Goal: Task Accomplishment & Management: Complete application form

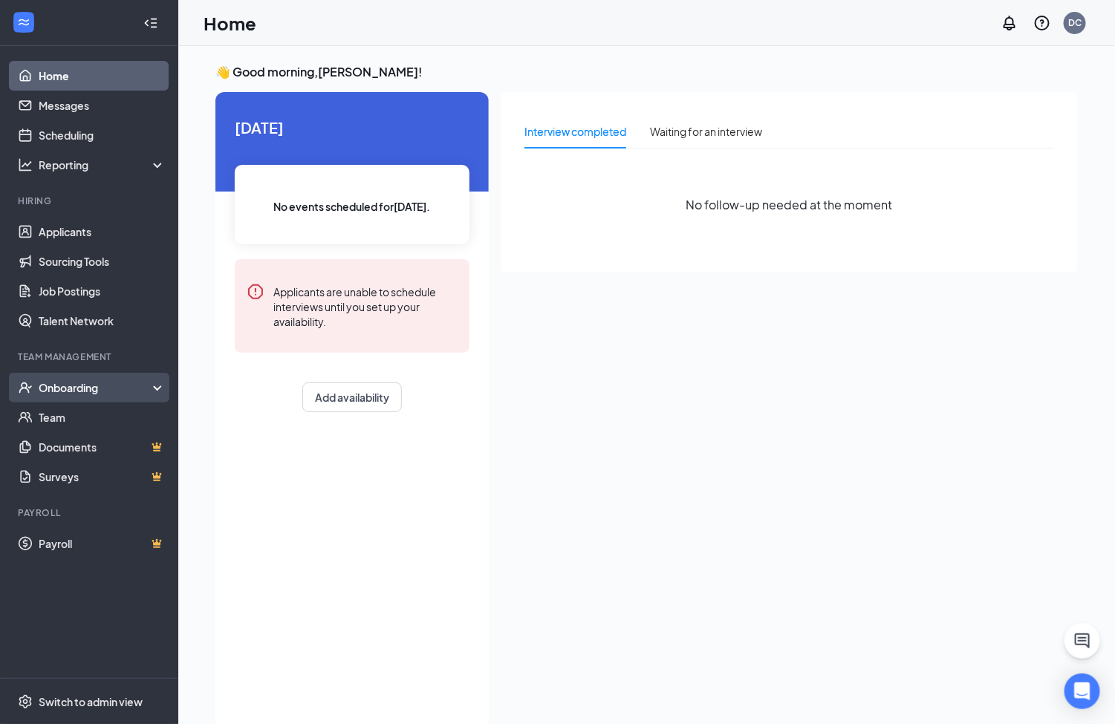
click at [80, 381] on div "Onboarding" at bounding box center [96, 387] width 114 height 15
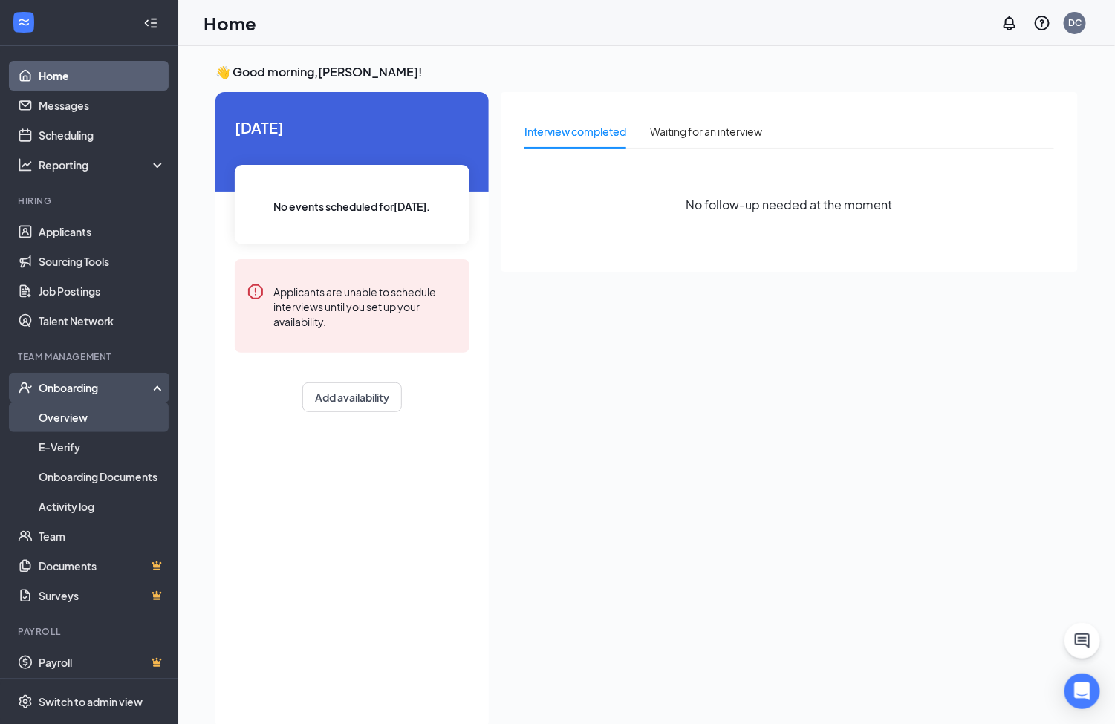
click at [87, 419] on link "Overview" at bounding box center [102, 417] width 127 height 30
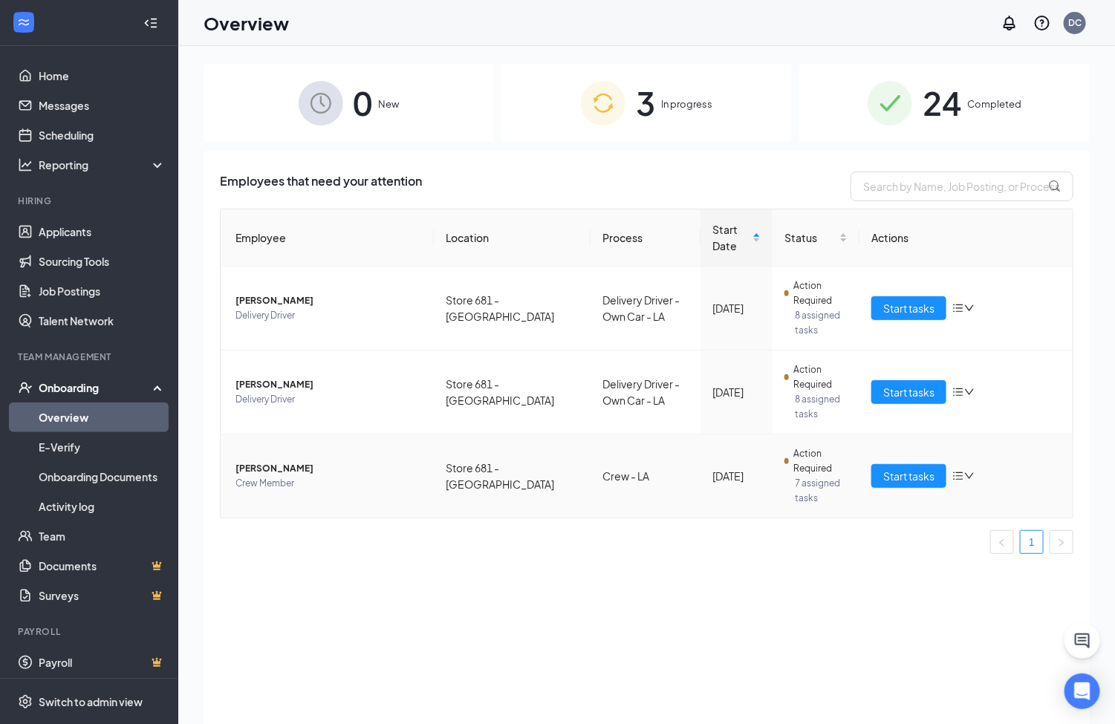
click at [301, 466] on span "[PERSON_NAME]" at bounding box center [328, 468] width 186 height 15
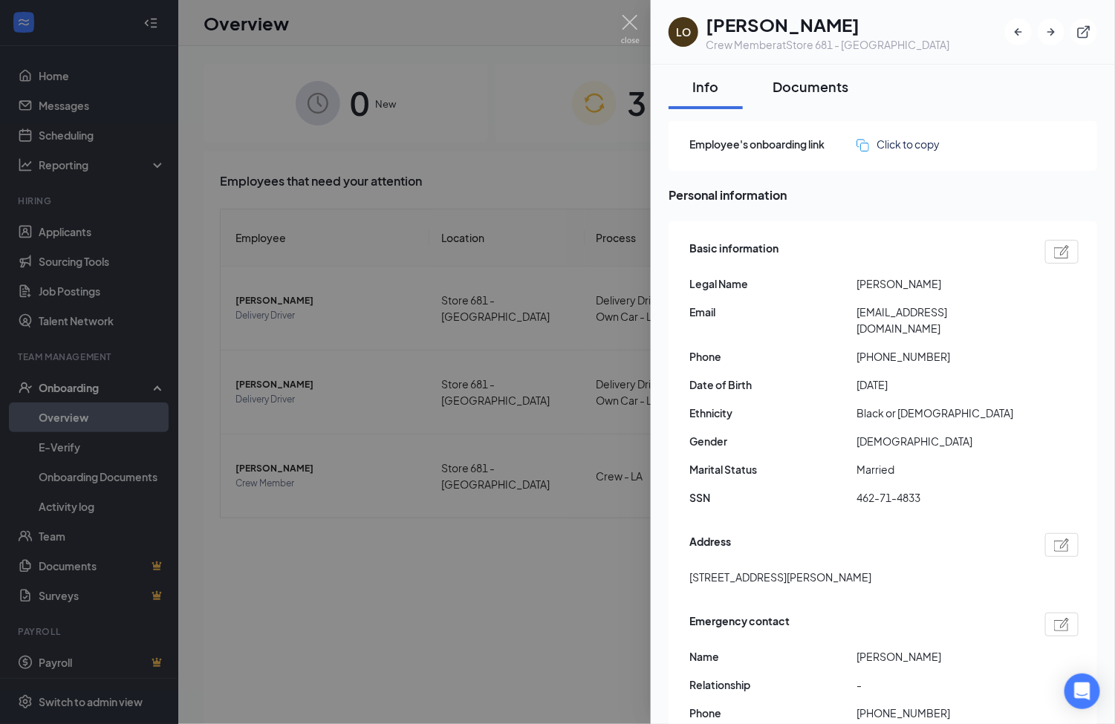
click at [835, 89] on div "Documents" at bounding box center [810, 86] width 76 height 19
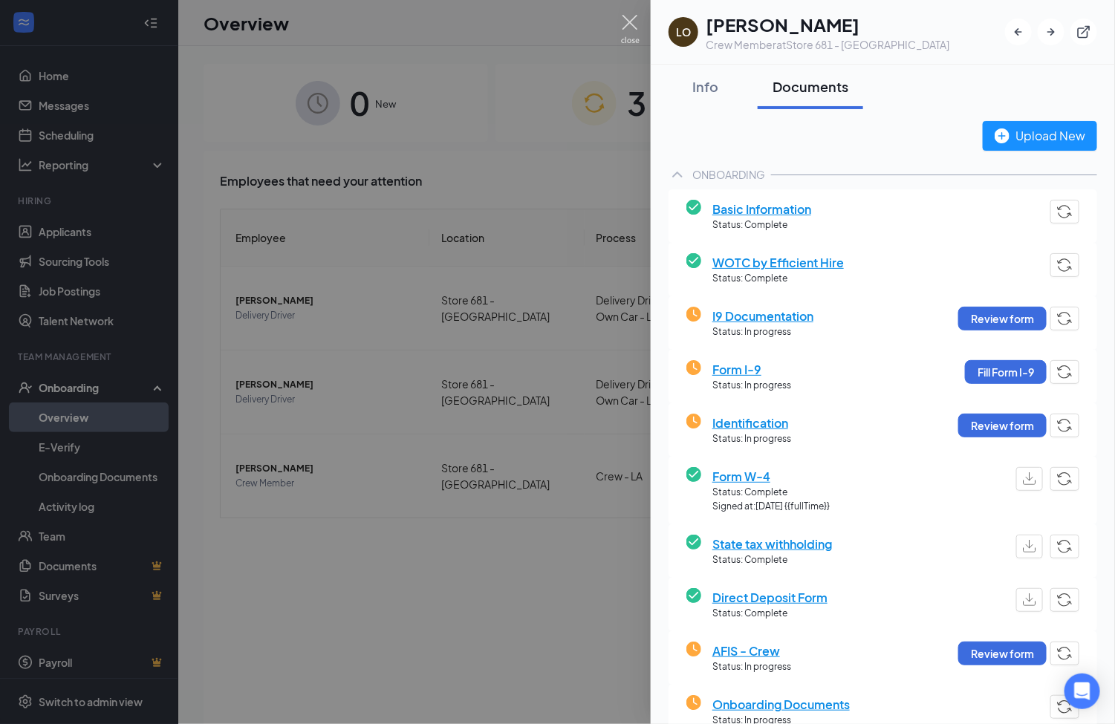
click at [636, 18] on img at bounding box center [630, 29] width 19 height 29
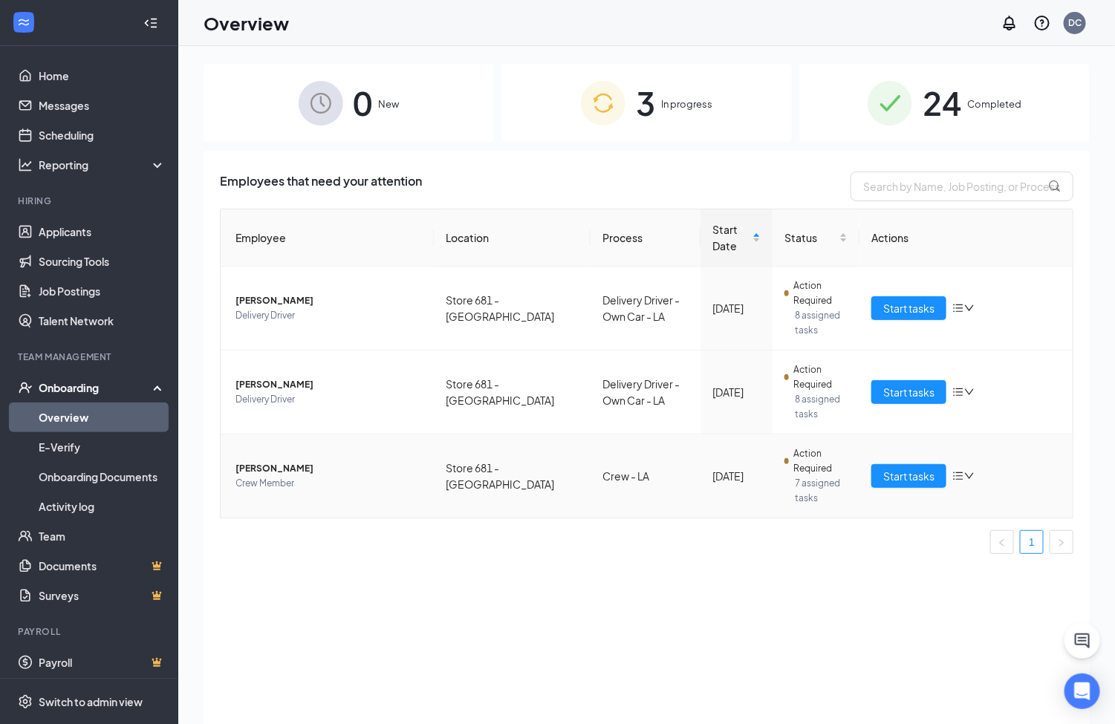
click at [290, 469] on span "[PERSON_NAME]" at bounding box center [328, 468] width 186 height 15
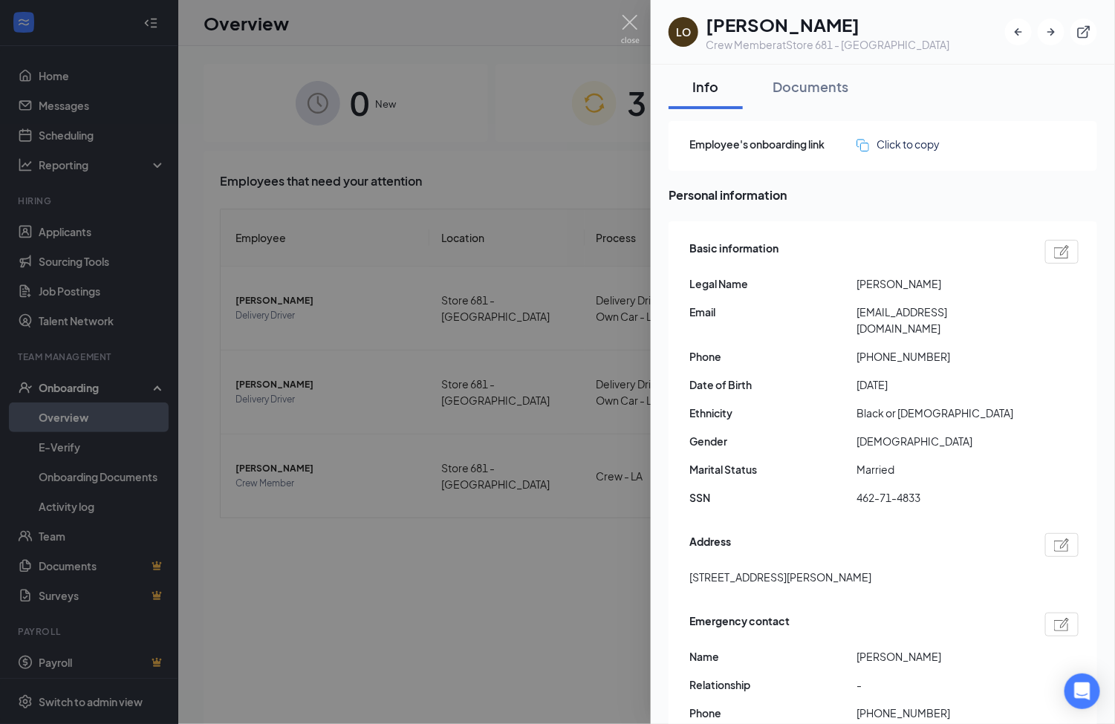
click at [640, 27] on div at bounding box center [557, 362] width 1115 height 724
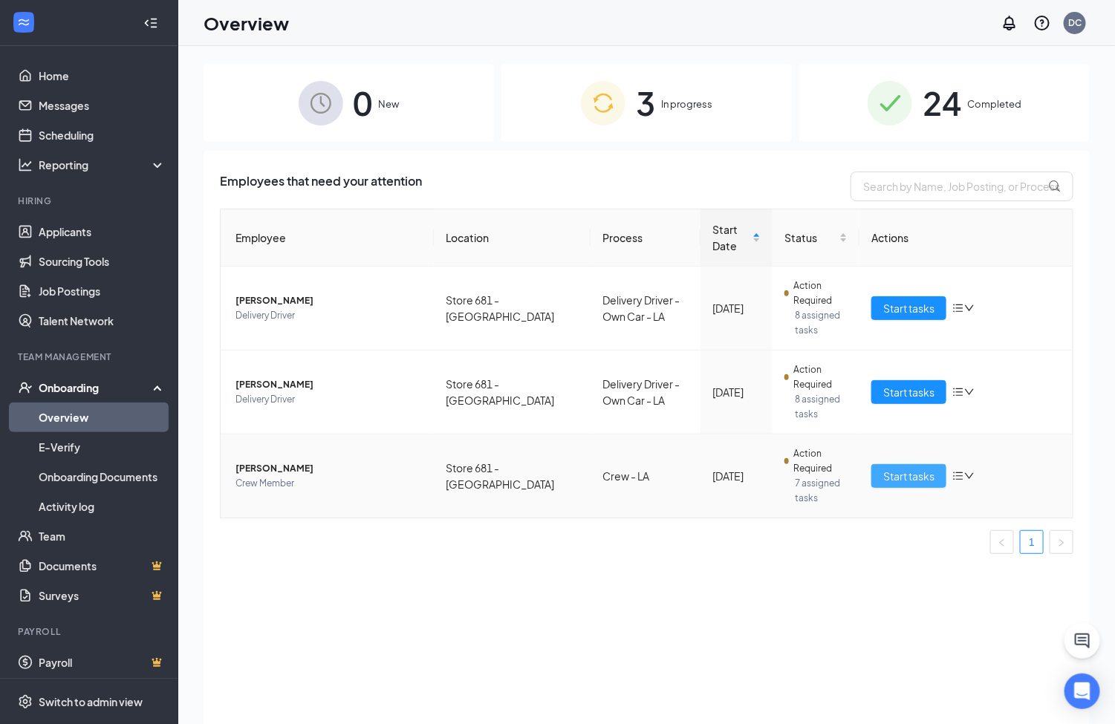
click at [896, 477] on span "Start tasks" at bounding box center [908, 476] width 51 height 16
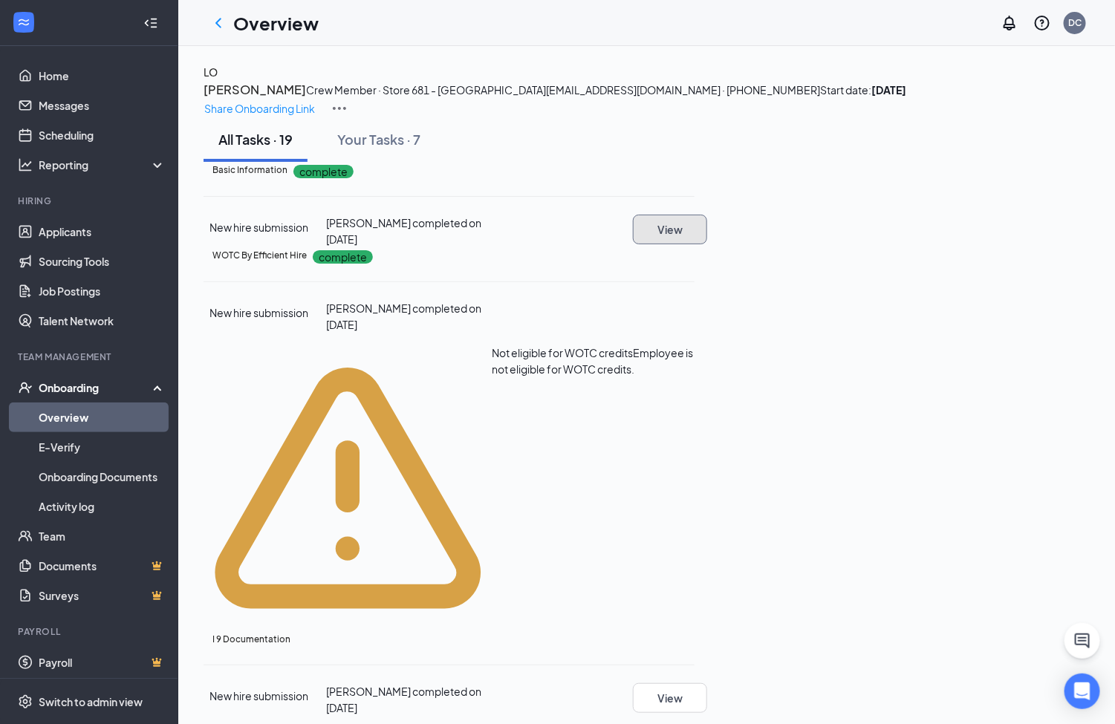
click at [707, 244] on button "View" at bounding box center [670, 230] width 74 height 30
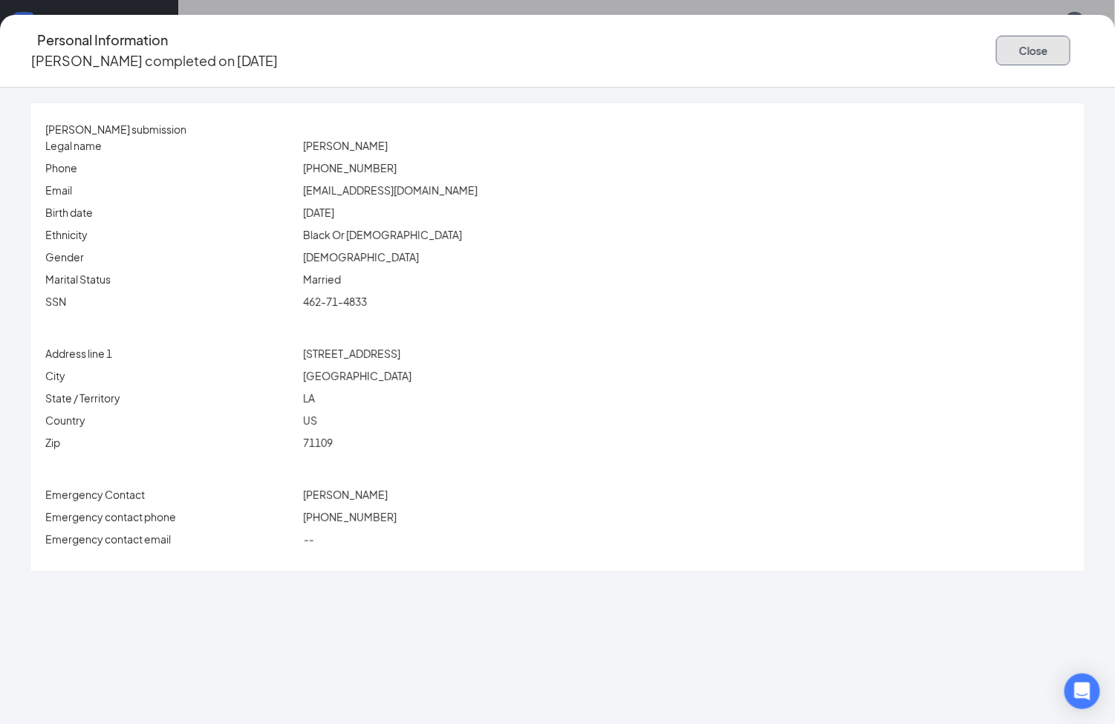
click at [996, 41] on button "Close" at bounding box center [1033, 51] width 74 height 30
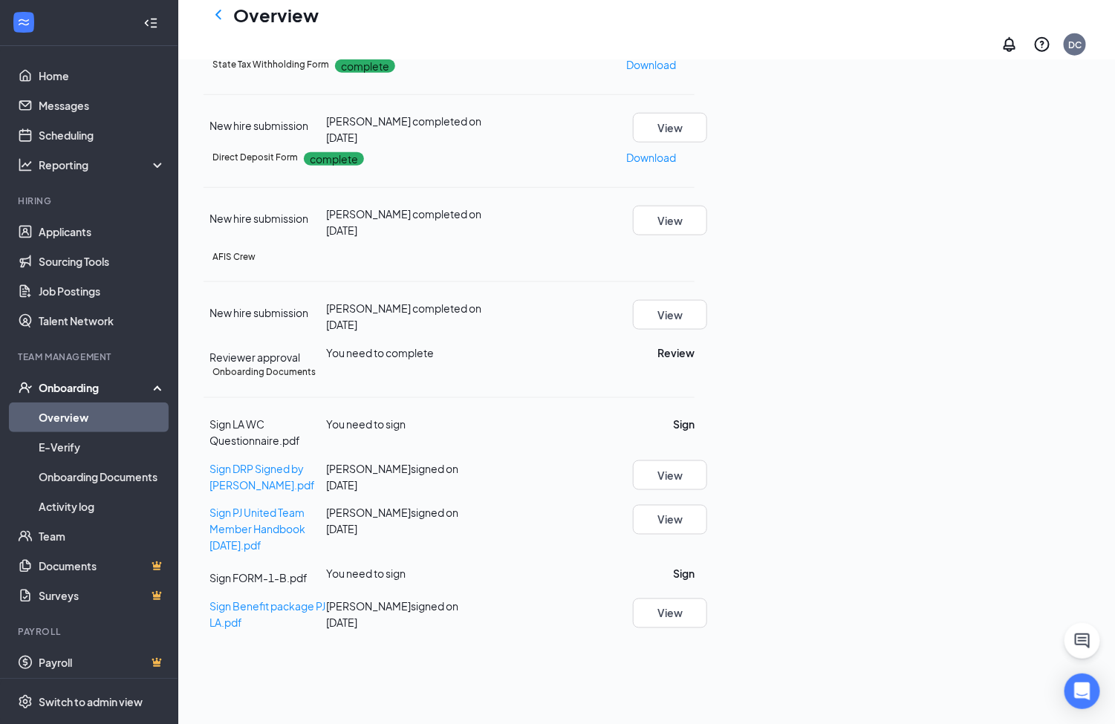
scroll to position [668, 0]
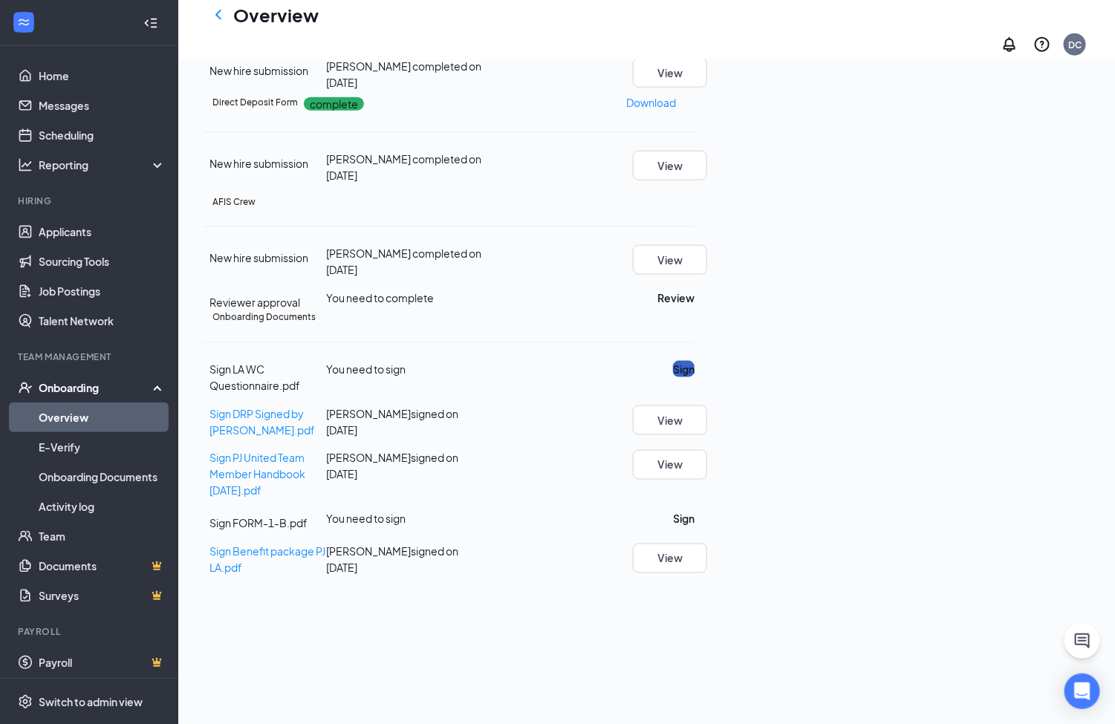
click at [694, 377] on button "Sign" at bounding box center [684, 369] width 22 height 16
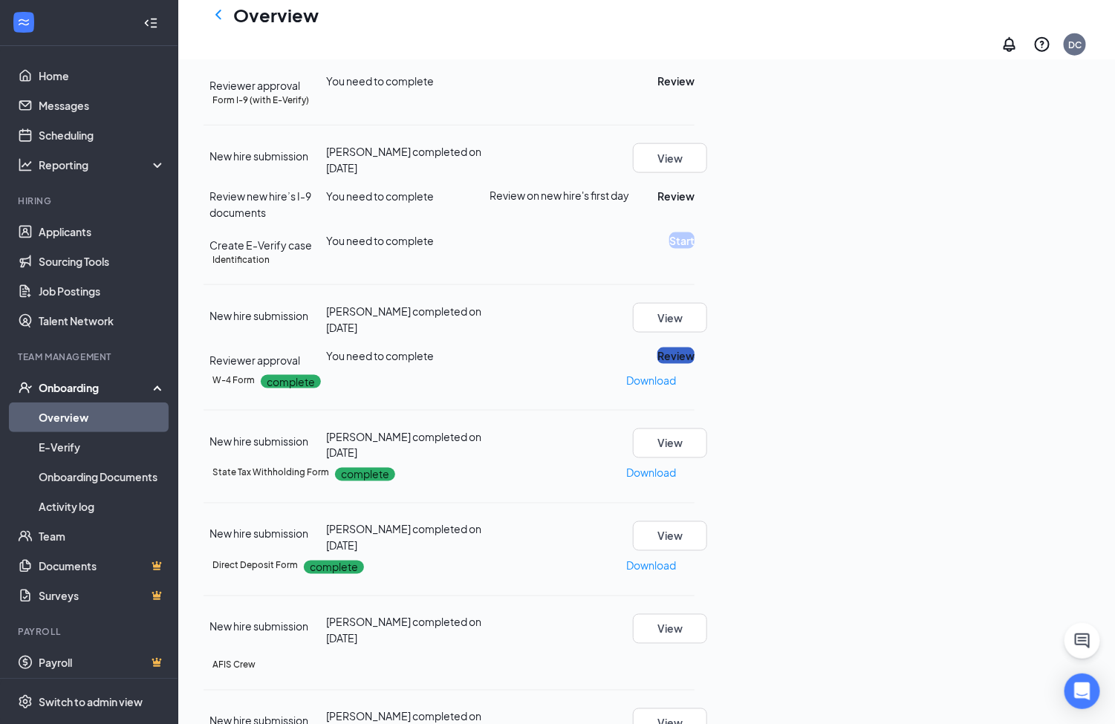
click at [694, 348] on button "Review" at bounding box center [675, 356] width 37 height 16
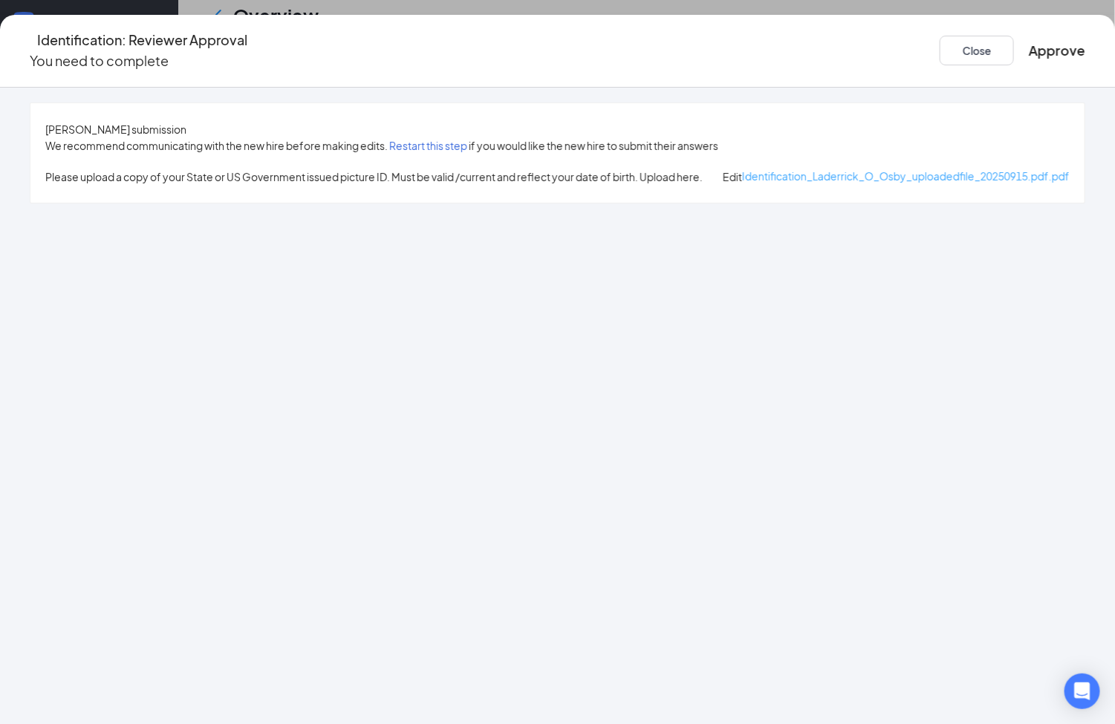
click at [742, 180] on span "Identification_Laderrick_O_Osby_uploadedfile_20250915.pdf.pdf" at bounding box center [905, 175] width 327 height 13
click at [1028, 53] on button "Approve" at bounding box center [1056, 50] width 56 height 21
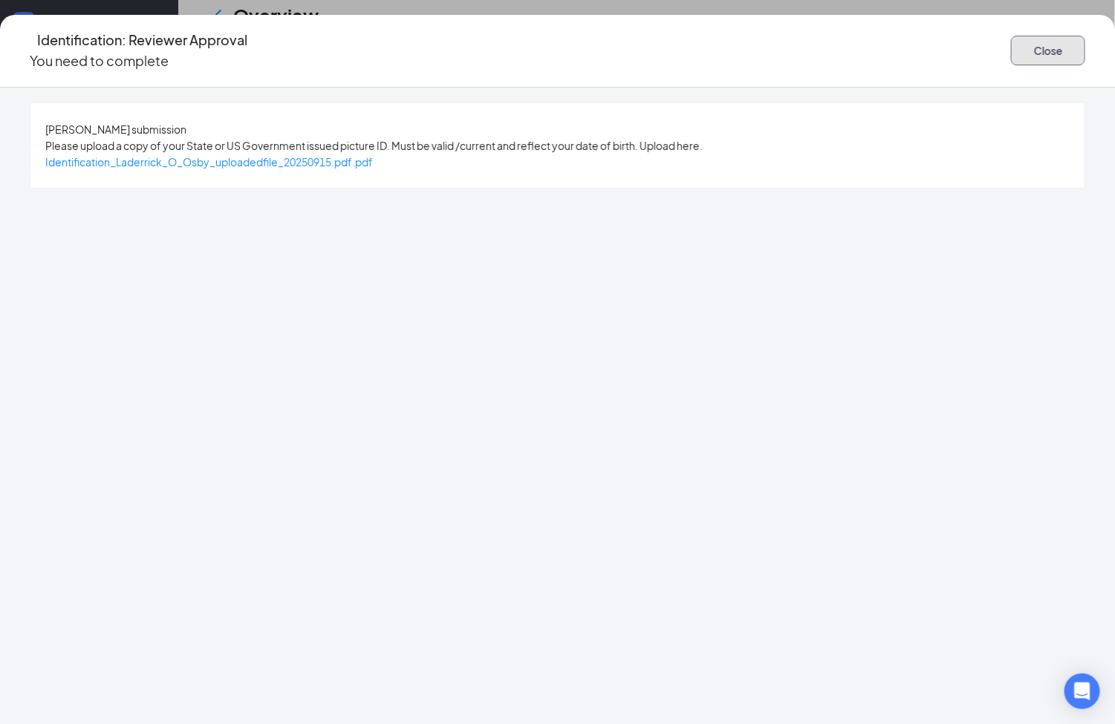
click at [1011, 50] on button "Close" at bounding box center [1048, 51] width 74 height 30
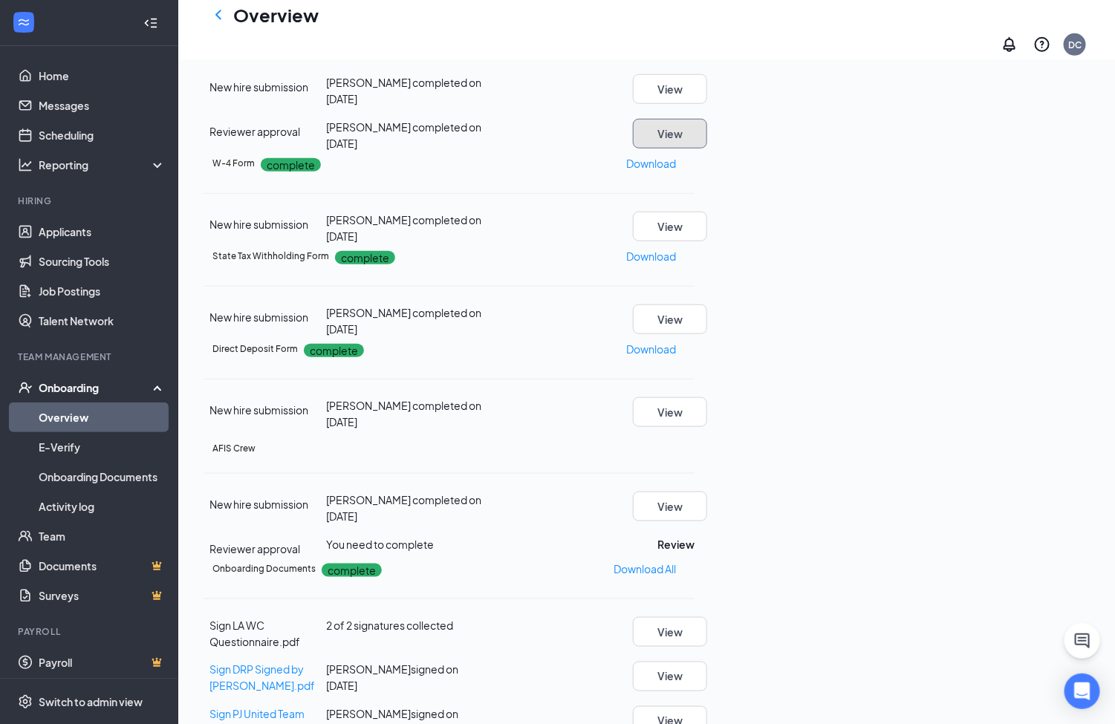
scroll to position [457, 0]
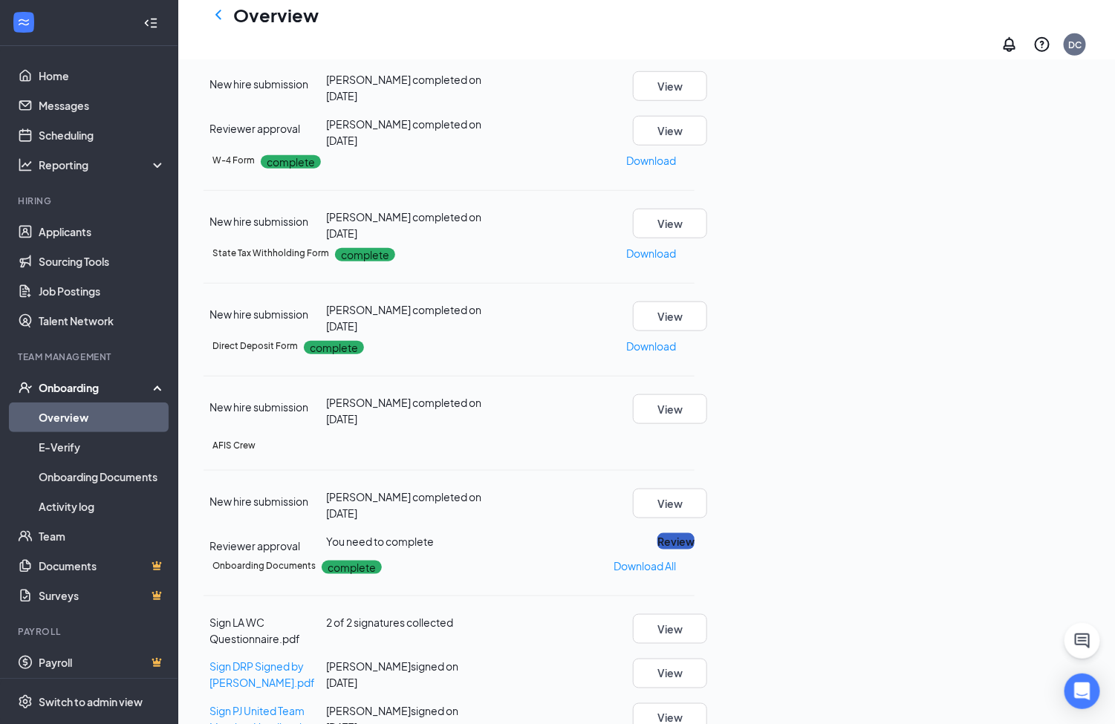
click at [694, 550] on button "Review" at bounding box center [675, 541] width 37 height 16
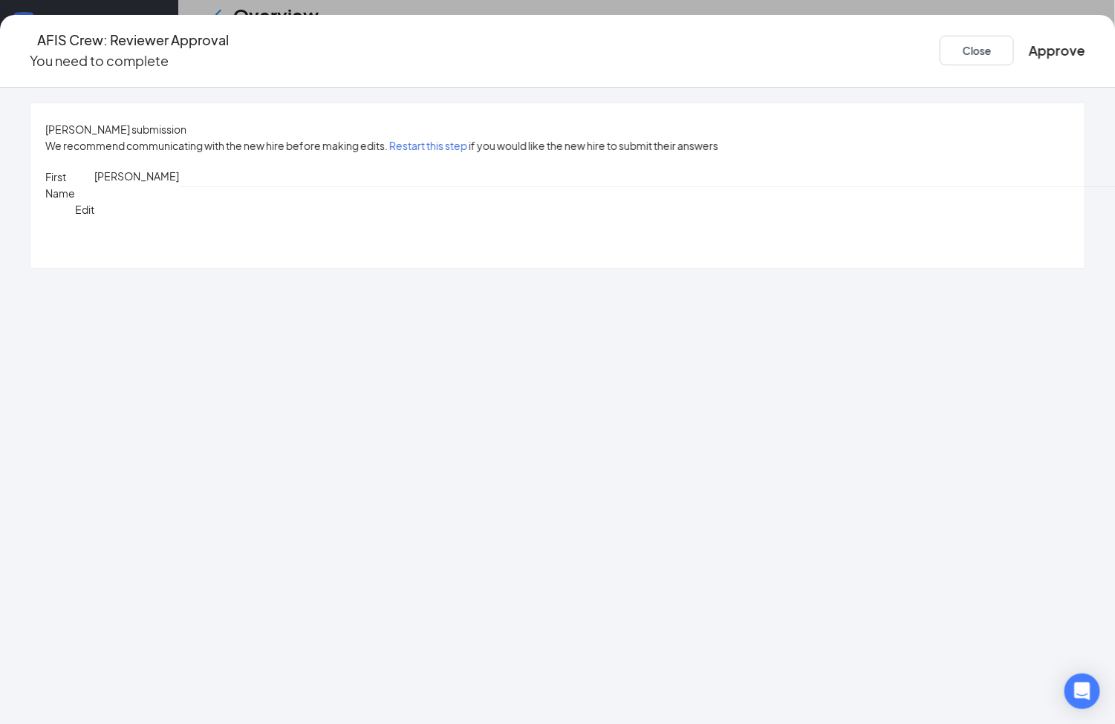
scroll to position [301, 0]
click at [1028, 49] on button "Approve" at bounding box center [1056, 50] width 56 height 21
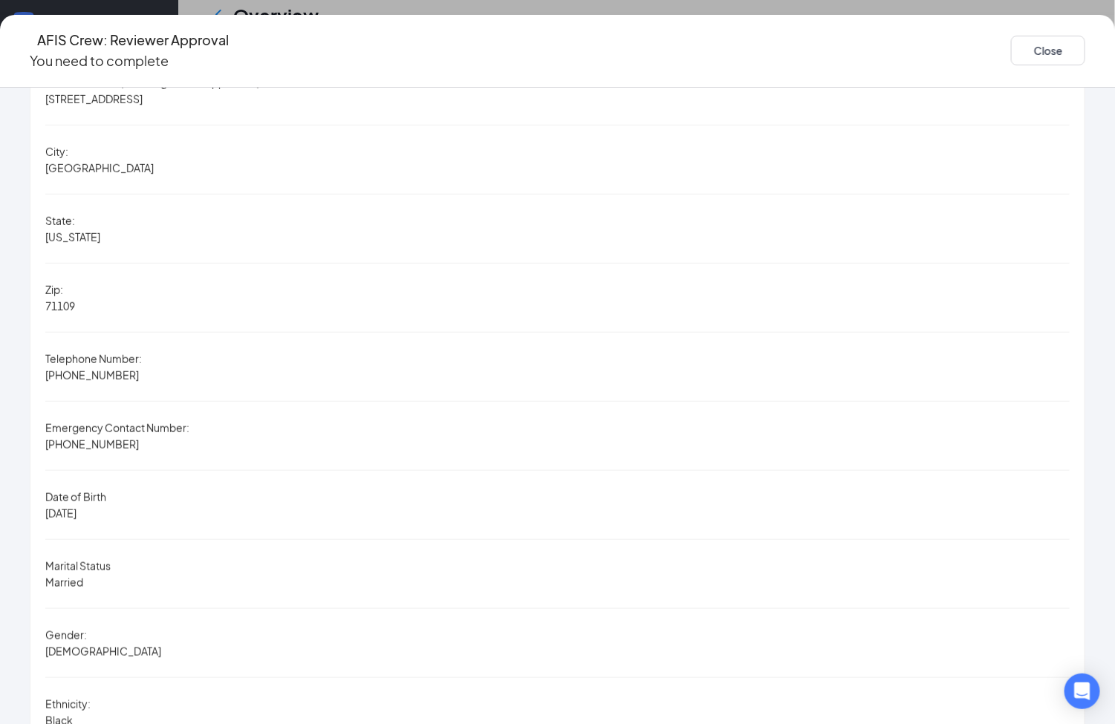
scroll to position [341, 0]
click at [1011, 40] on button "Close" at bounding box center [1048, 51] width 74 height 30
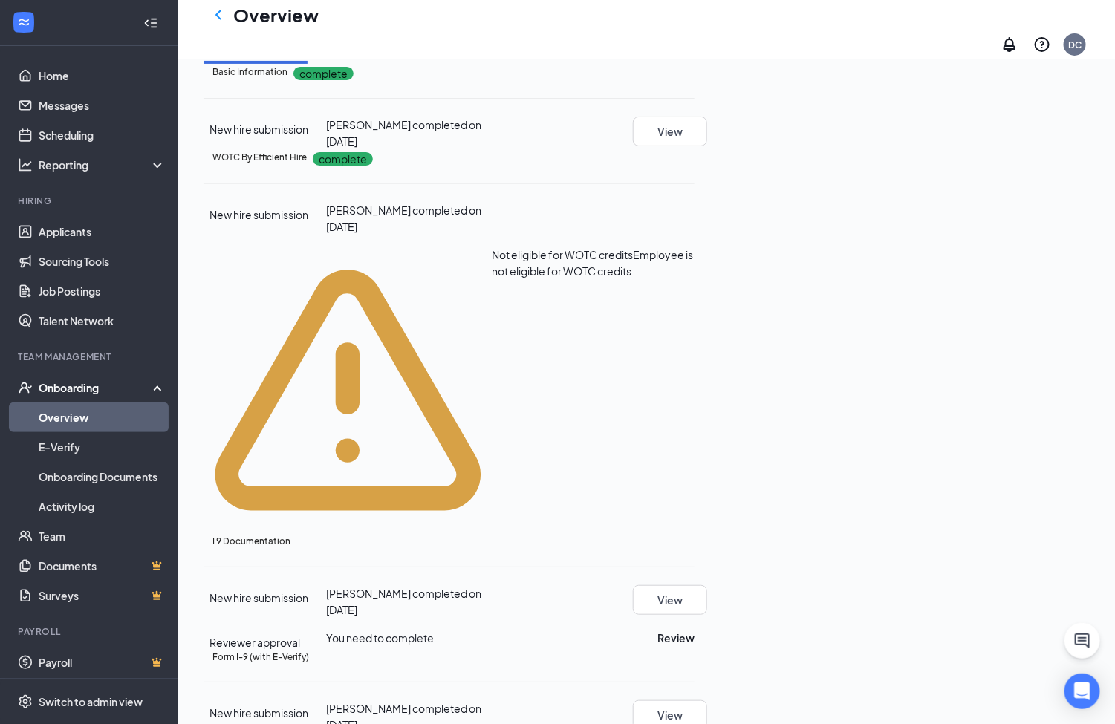
scroll to position [0, 0]
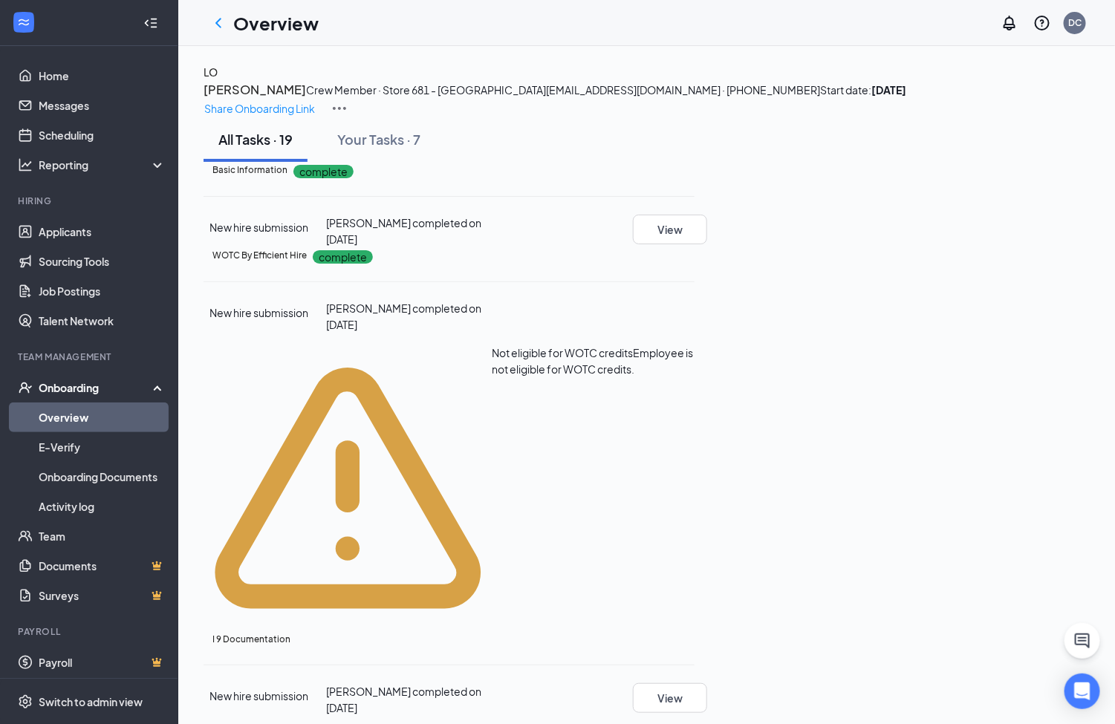
click at [306, 99] on h3 "[PERSON_NAME]" at bounding box center [254, 89] width 102 height 19
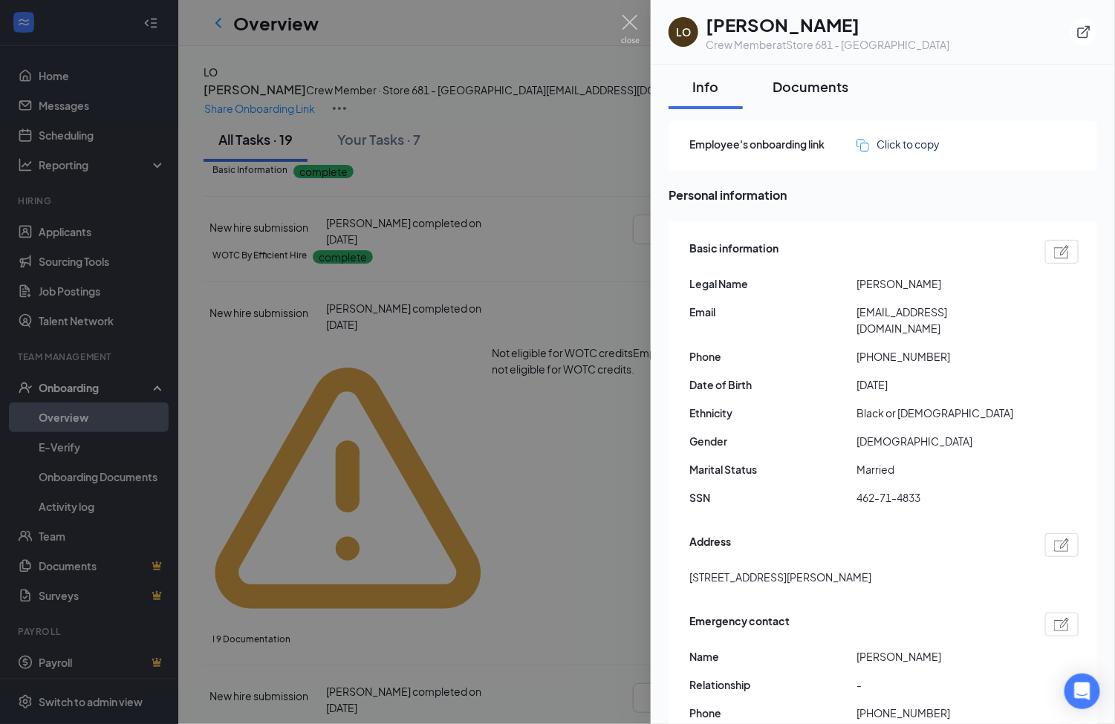
click at [813, 92] on div "Documents" at bounding box center [810, 86] width 76 height 19
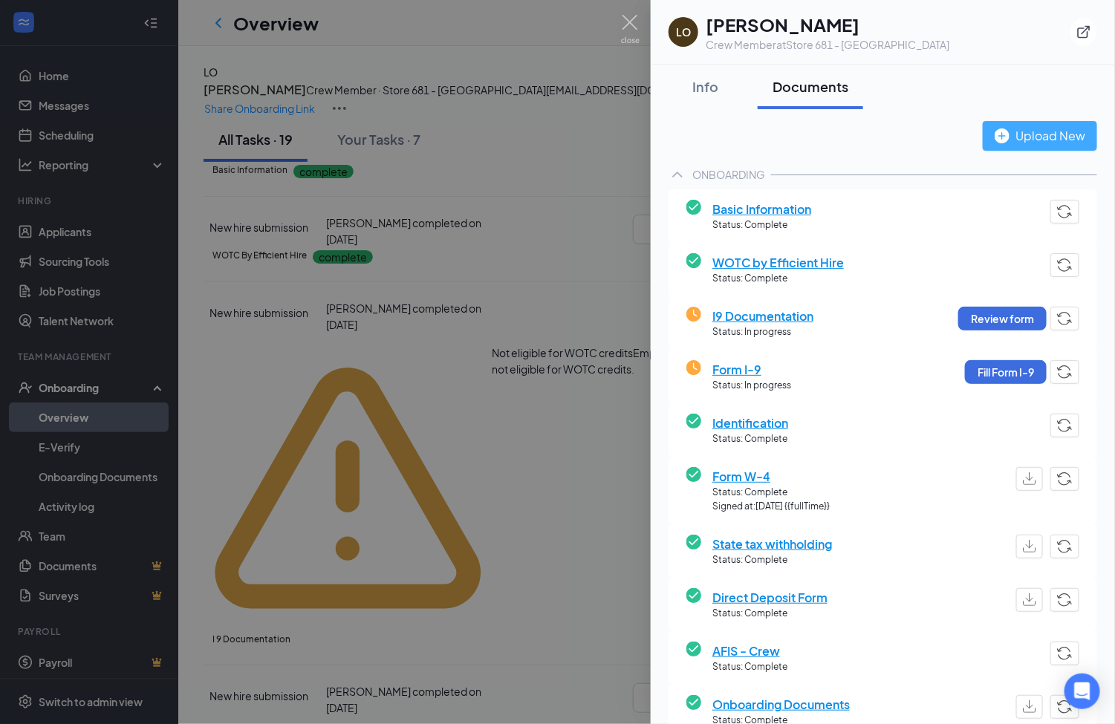
click at [1025, 137] on div "Upload New" at bounding box center [1039, 135] width 91 height 19
click at [1026, 137] on div "Upload New" at bounding box center [1039, 135] width 91 height 19
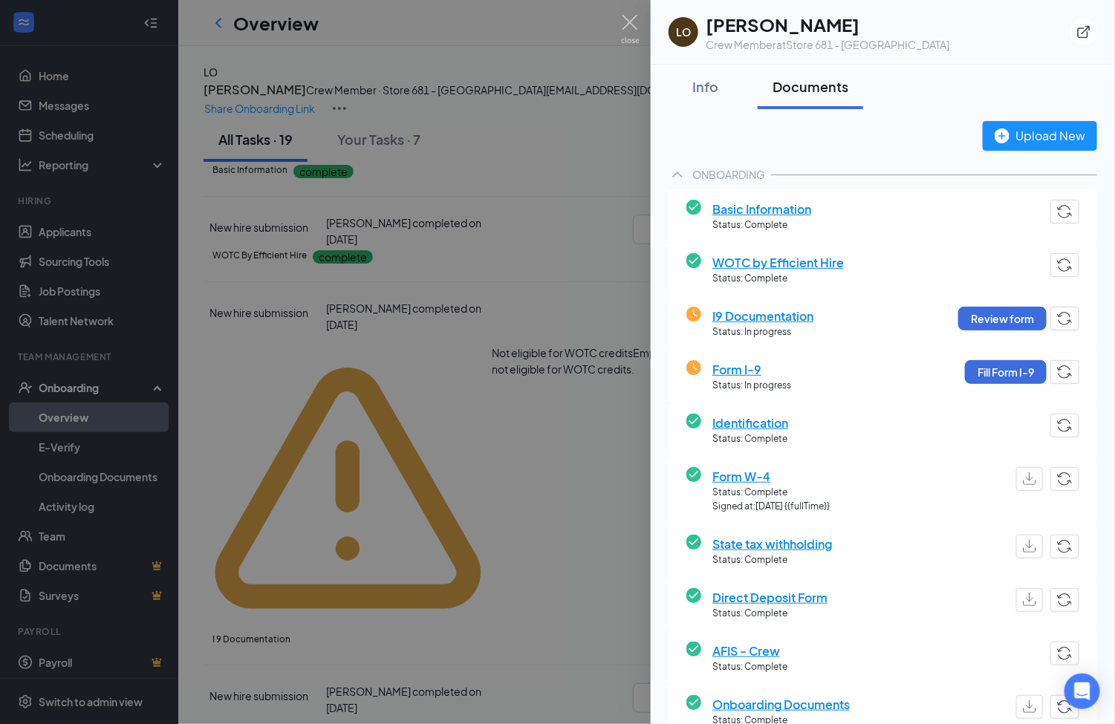
click at [1032, 129] on div "Upload New" at bounding box center [1039, 135] width 91 height 19
click at [625, 22] on img at bounding box center [630, 29] width 19 height 29
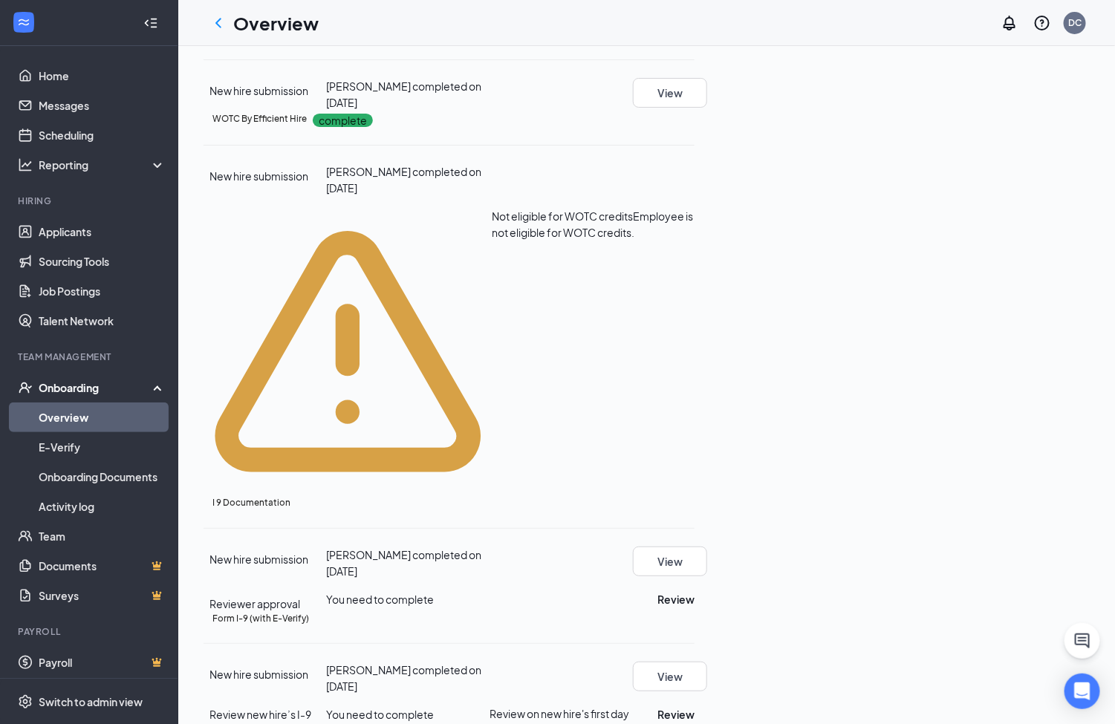
scroll to position [446, 0]
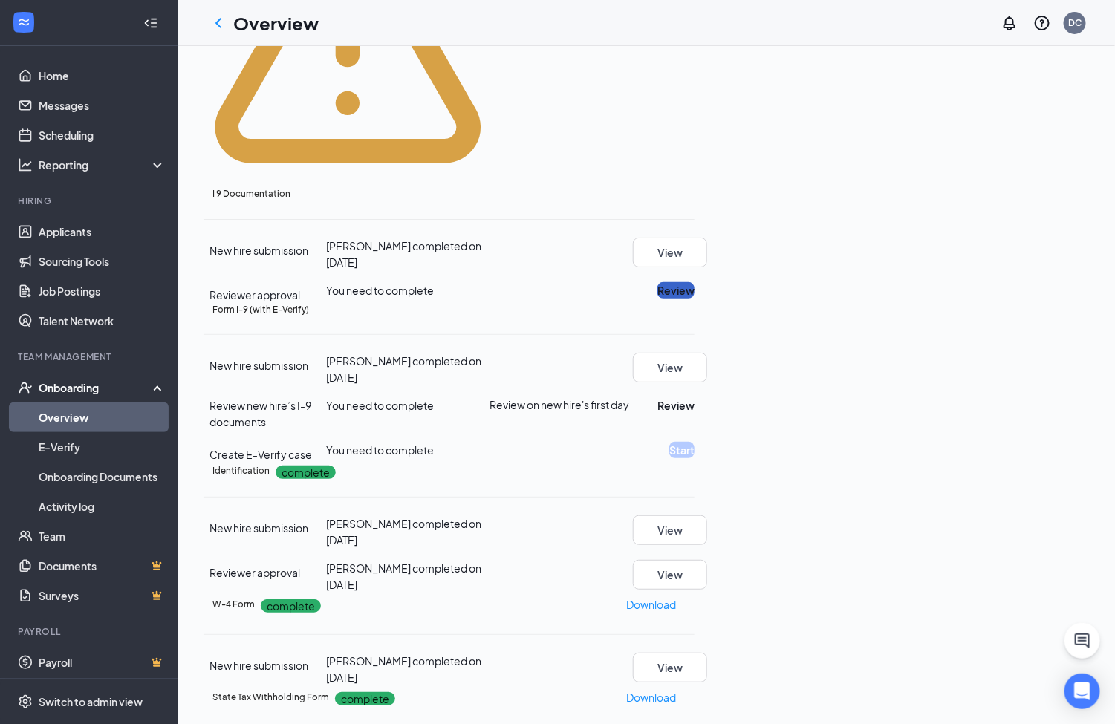
click at [694, 282] on button "Review" at bounding box center [675, 290] width 37 height 16
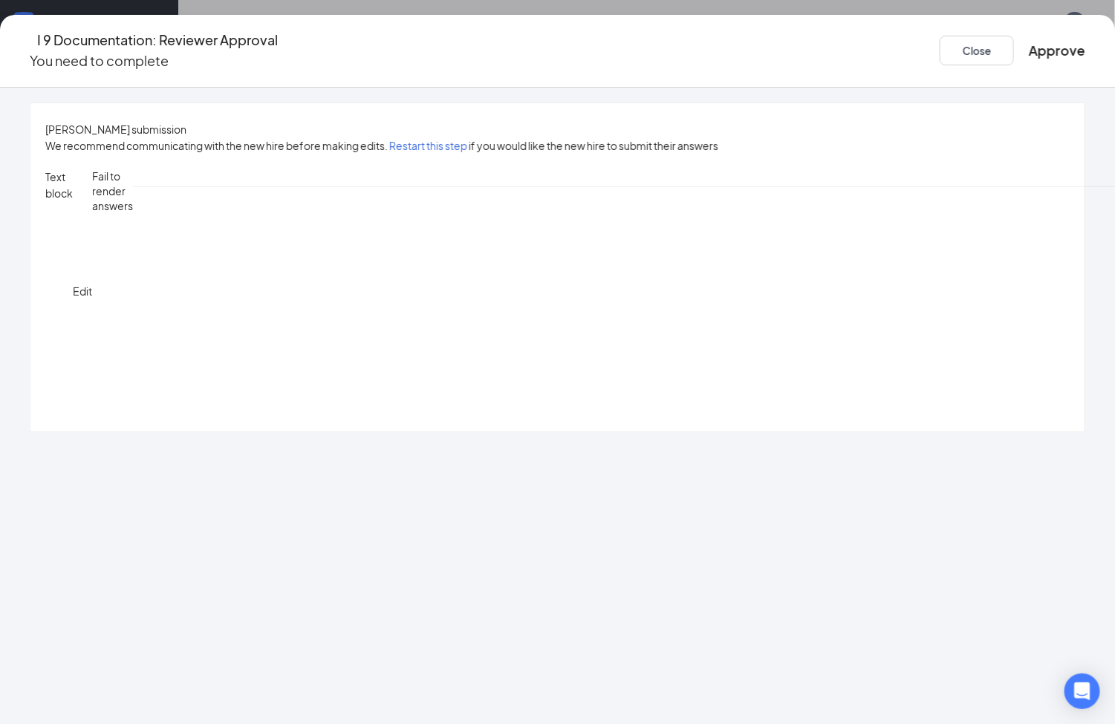
click at [1028, 43] on button "Approve" at bounding box center [1056, 50] width 56 height 21
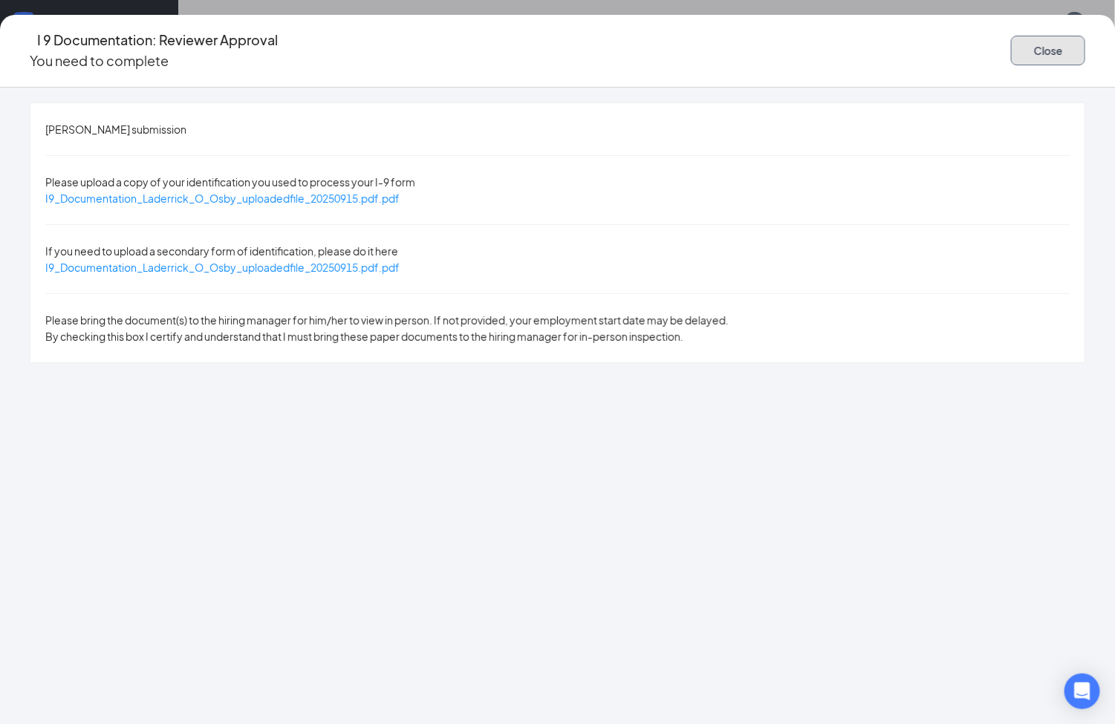
click at [1011, 38] on button "Close" at bounding box center [1048, 51] width 74 height 30
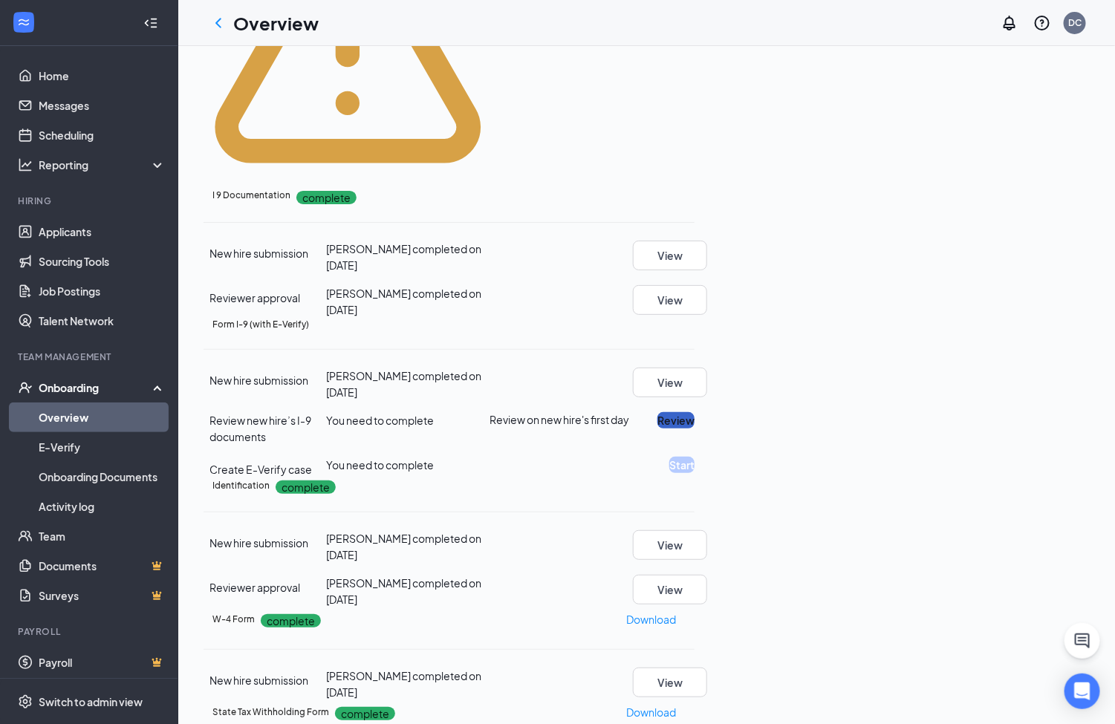
click at [694, 412] on button "Review" at bounding box center [675, 420] width 37 height 16
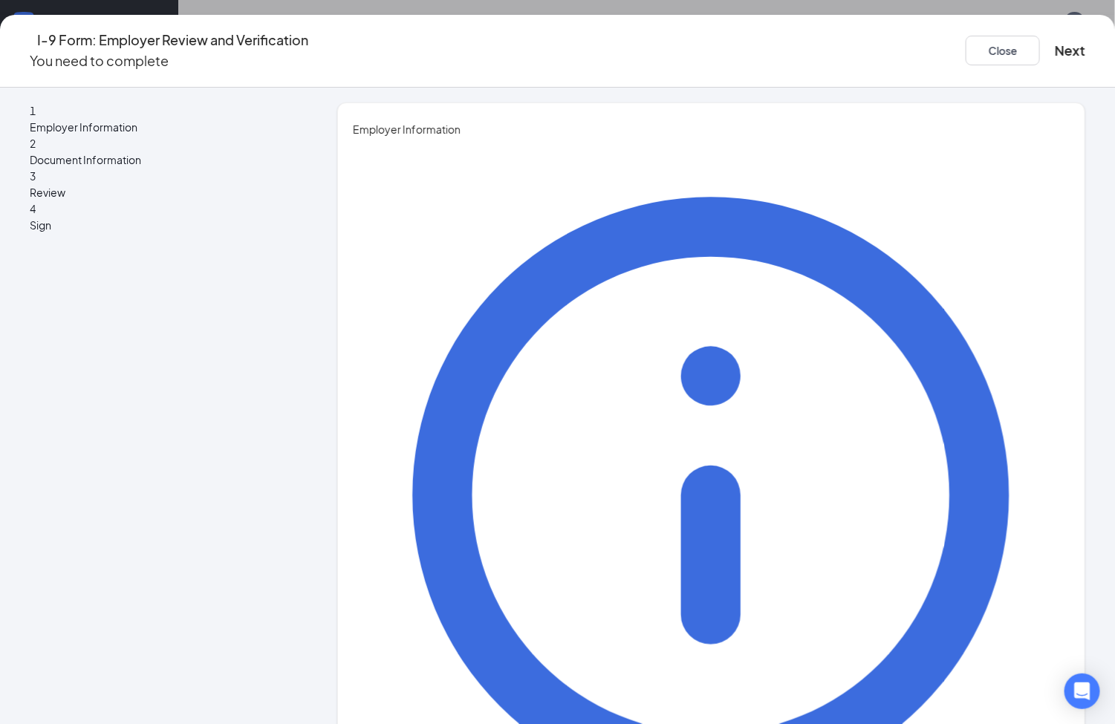
type input "[PERSON_NAME]"
type input "GM"
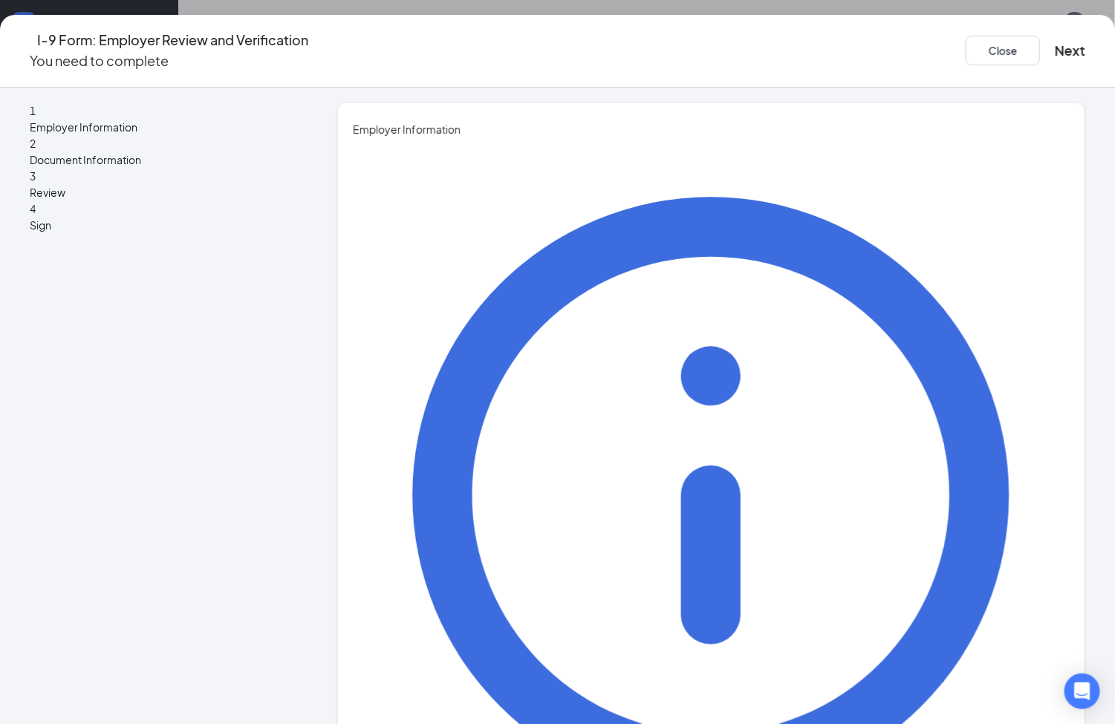
type input "[EMAIL_ADDRESS][DOMAIN_NAME]"
type input "9035030590"
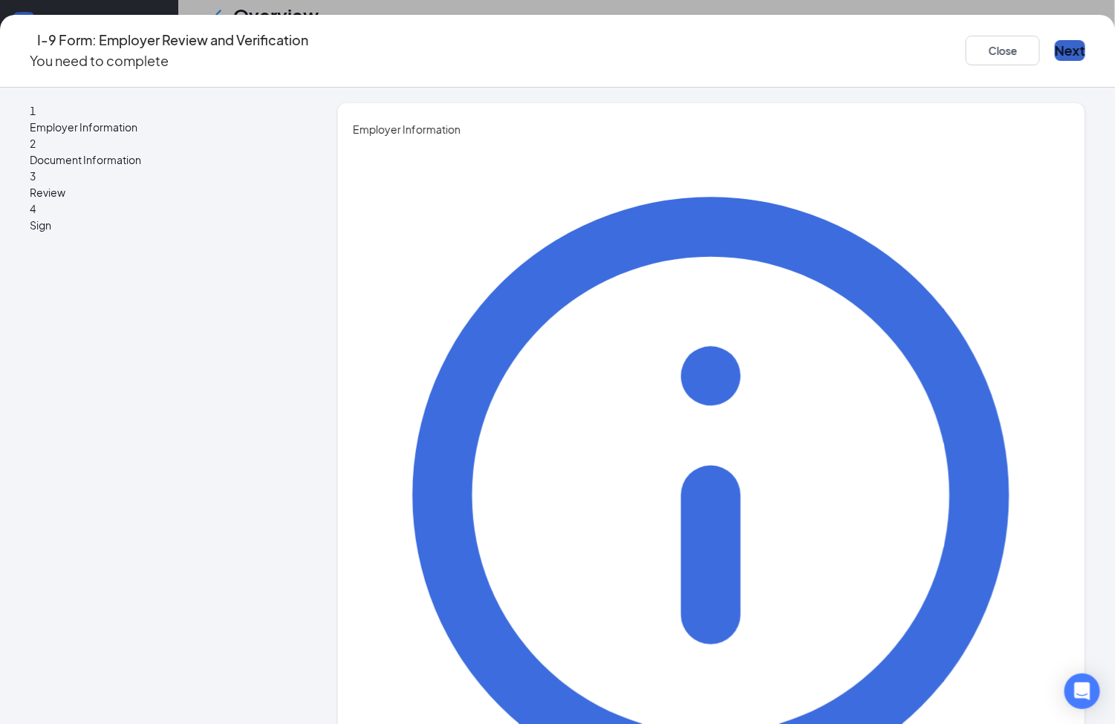
click at [1054, 41] on button "Next" at bounding box center [1069, 50] width 30 height 21
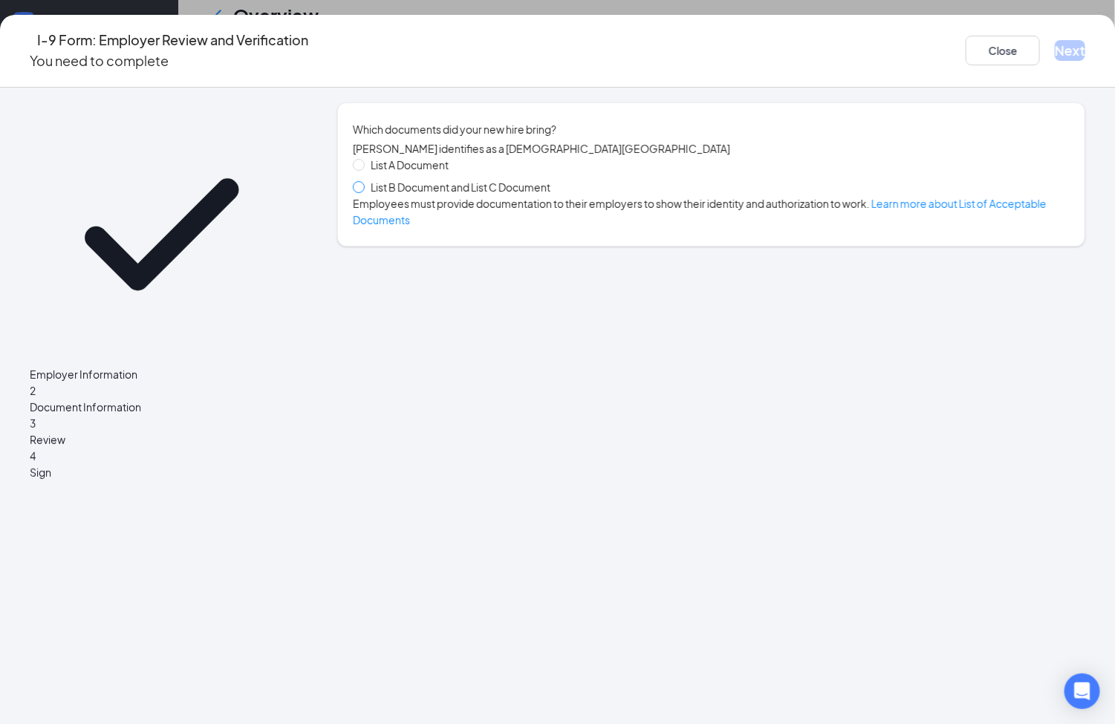
click at [365, 193] on span at bounding box center [359, 187] width 12 height 12
click at [363, 192] on input "List B Document and List C Document" at bounding box center [358, 186] width 10 height 10
radio input "true"
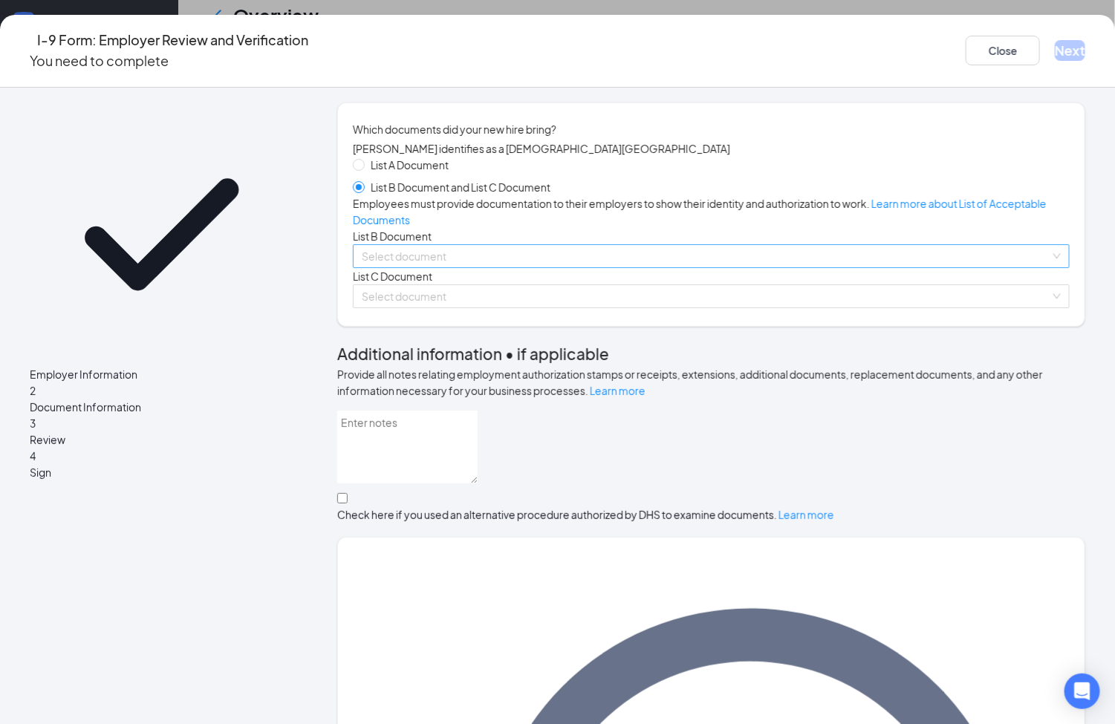
click at [455, 267] on input "search" at bounding box center [706, 256] width 688 height 22
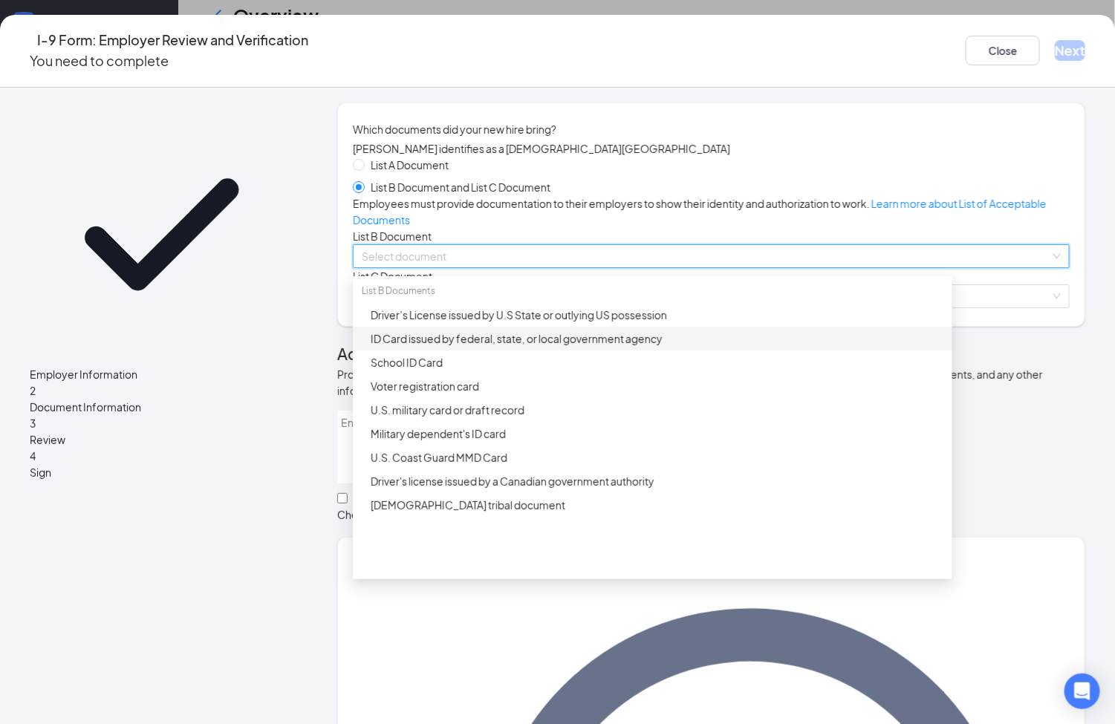
click at [472, 347] on div "ID Card issued by federal, state, or local government agency" at bounding box center [657, 338] width 573 height 16
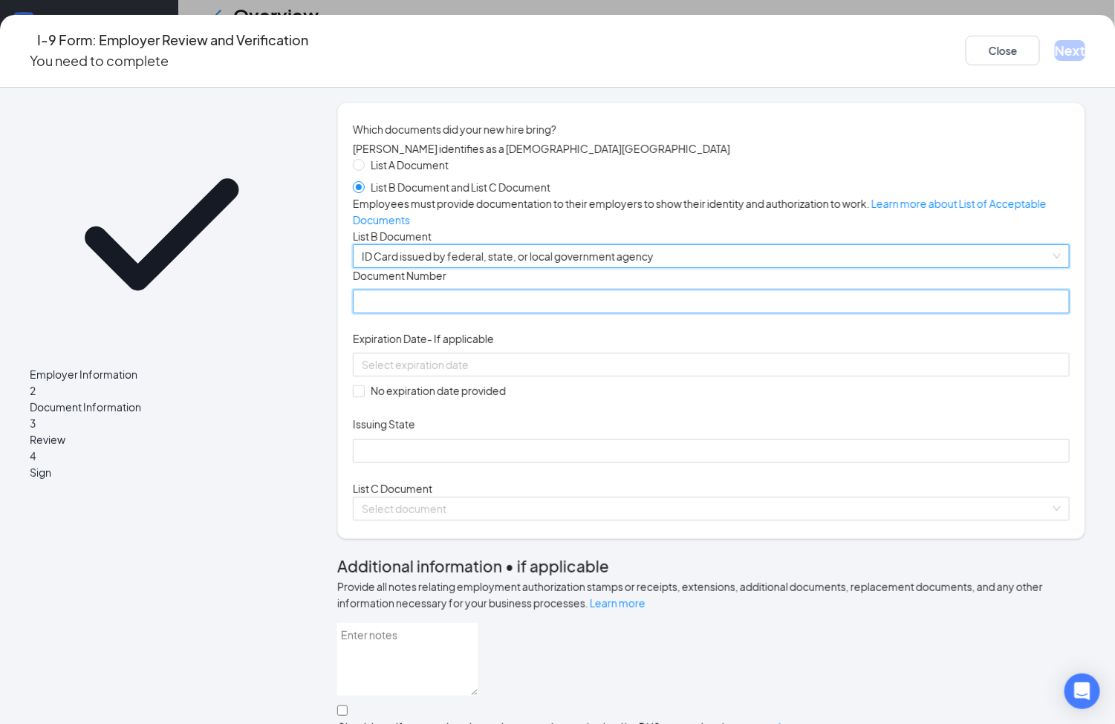
click at [442, 313] on input "Document Number" at bounding box center [711, 302] width 717 height 24
type input "013262982"
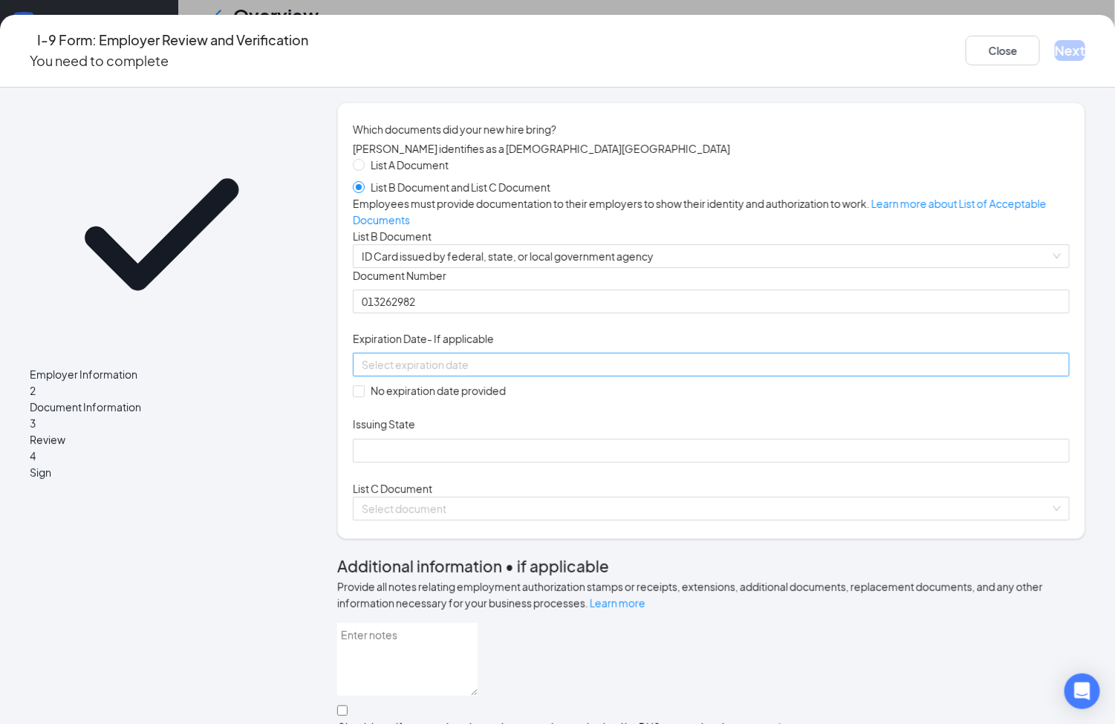
click at [631, 373] on div at bounding box center [711, 364] width 699 height 16
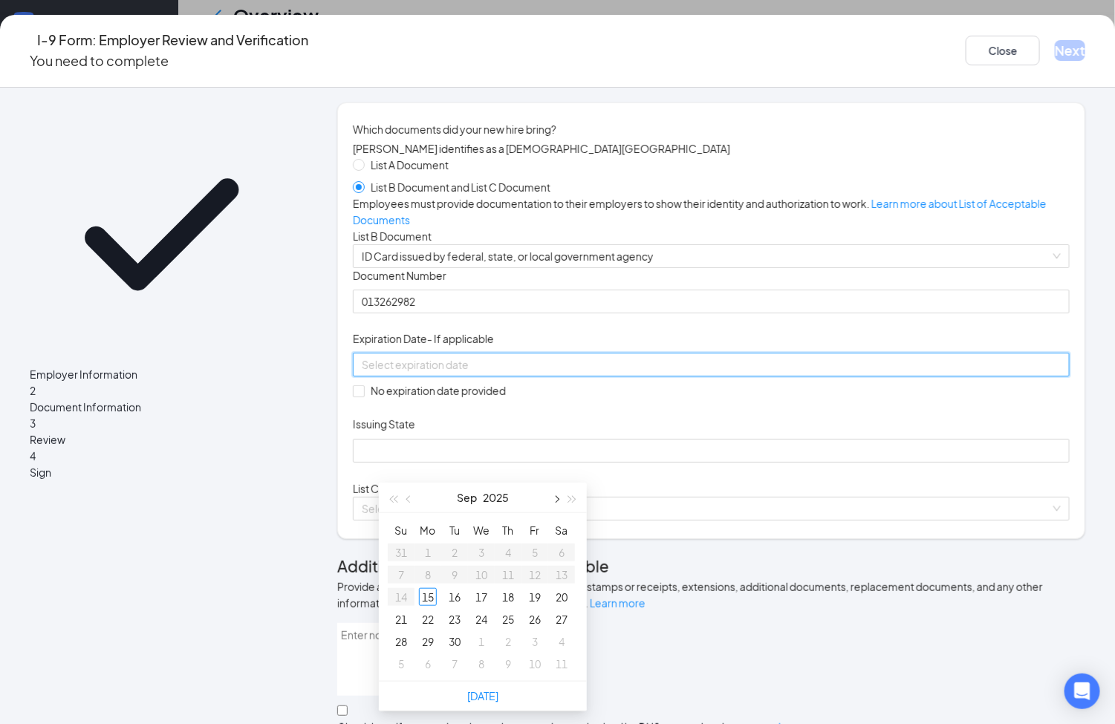
click at [561, 502] on button "button" at bounding box center [555, 498] width 16 height 30
click at [564, 502] on button "button" at bounding box center [572, 498] width 16 height 30
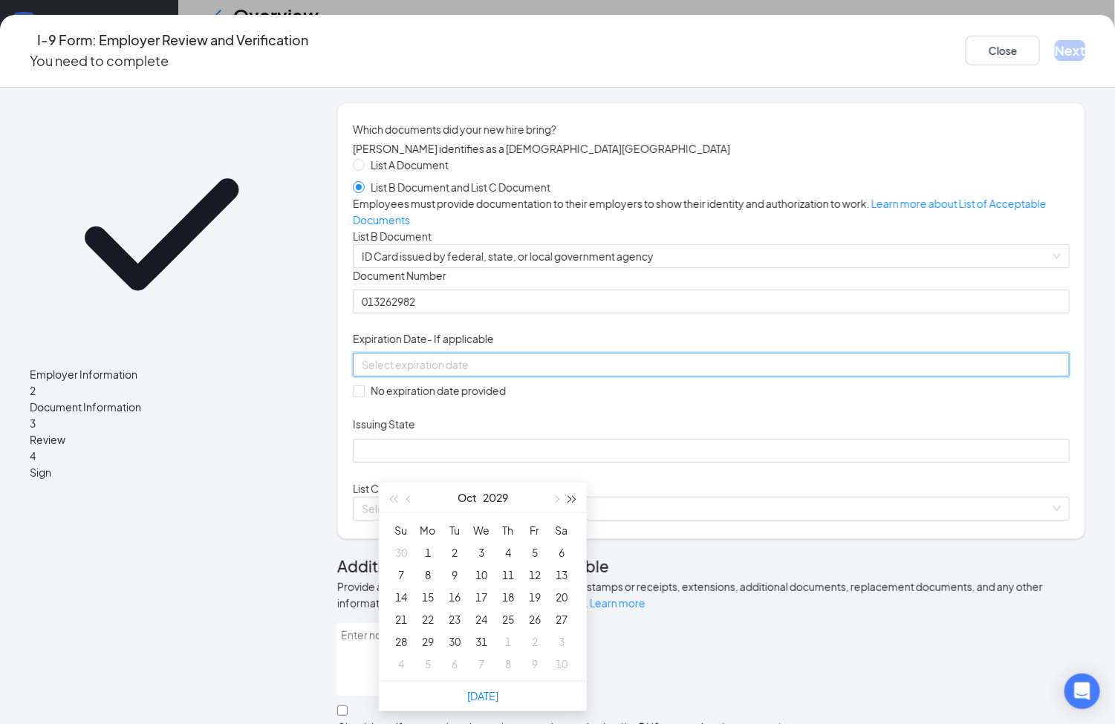
click at [564, 502] on button "button" at bounding box center [572, 498] width 16 height 30
click at [415, 499] on button "button" at bounding box center [409, 498] width 16 height 30
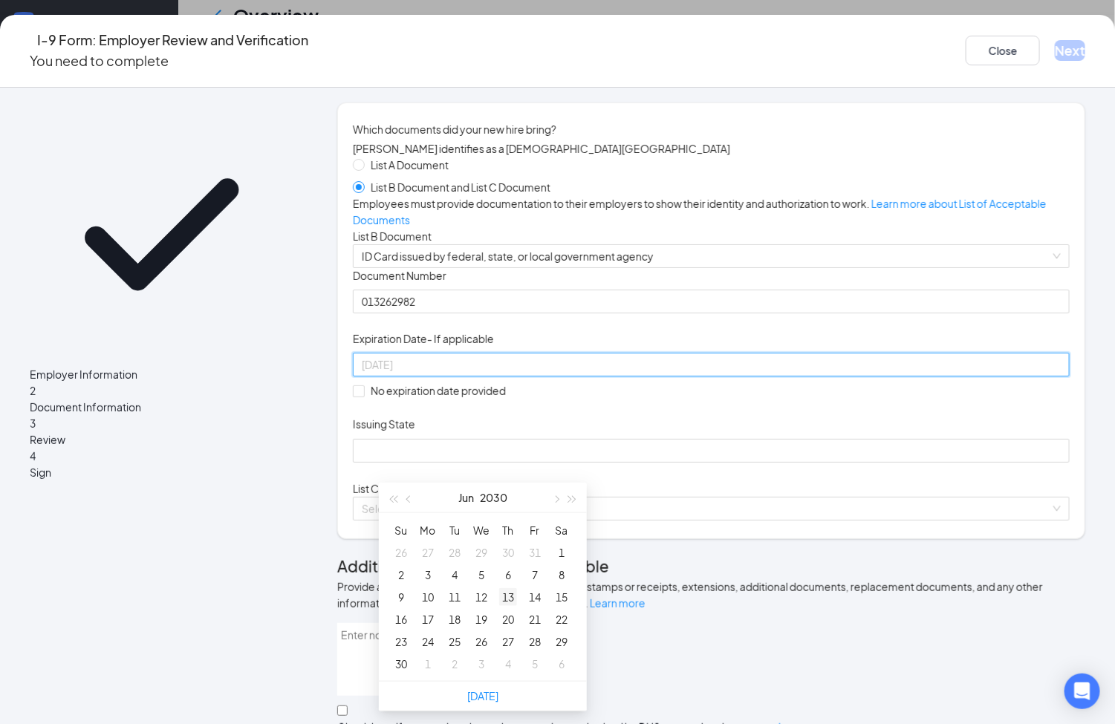
type input "[DATE]"
click at [510, 596] on div "13" at bounding box center [508, 597] width 18 height 18
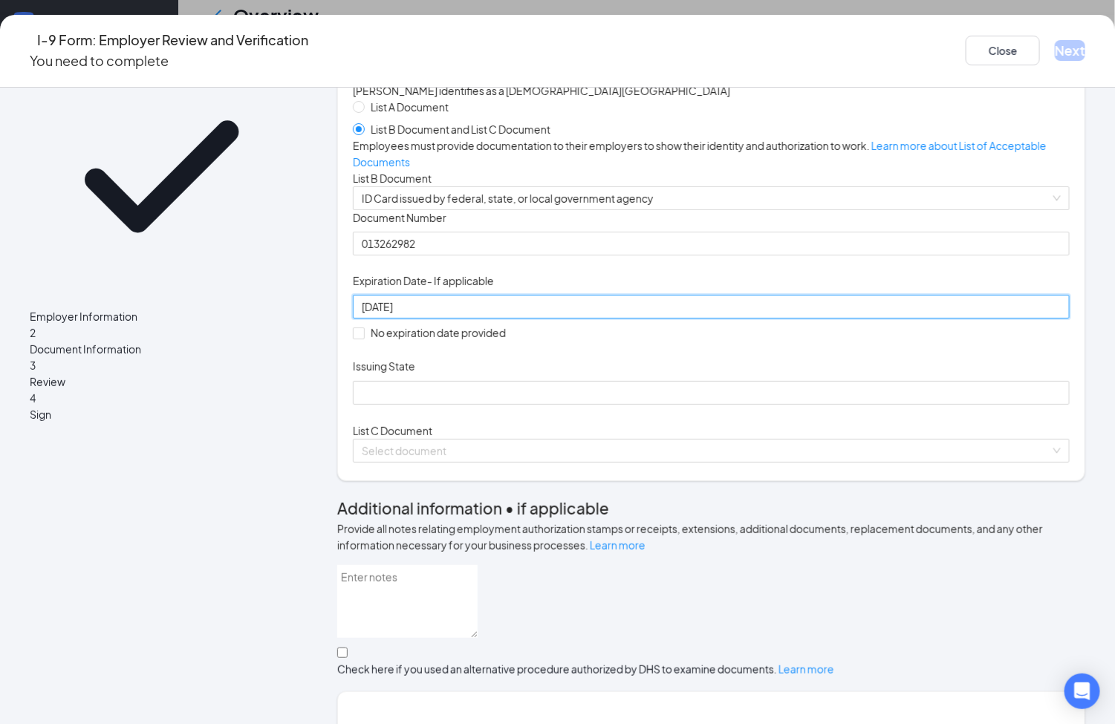
scroll to position [111, 0]
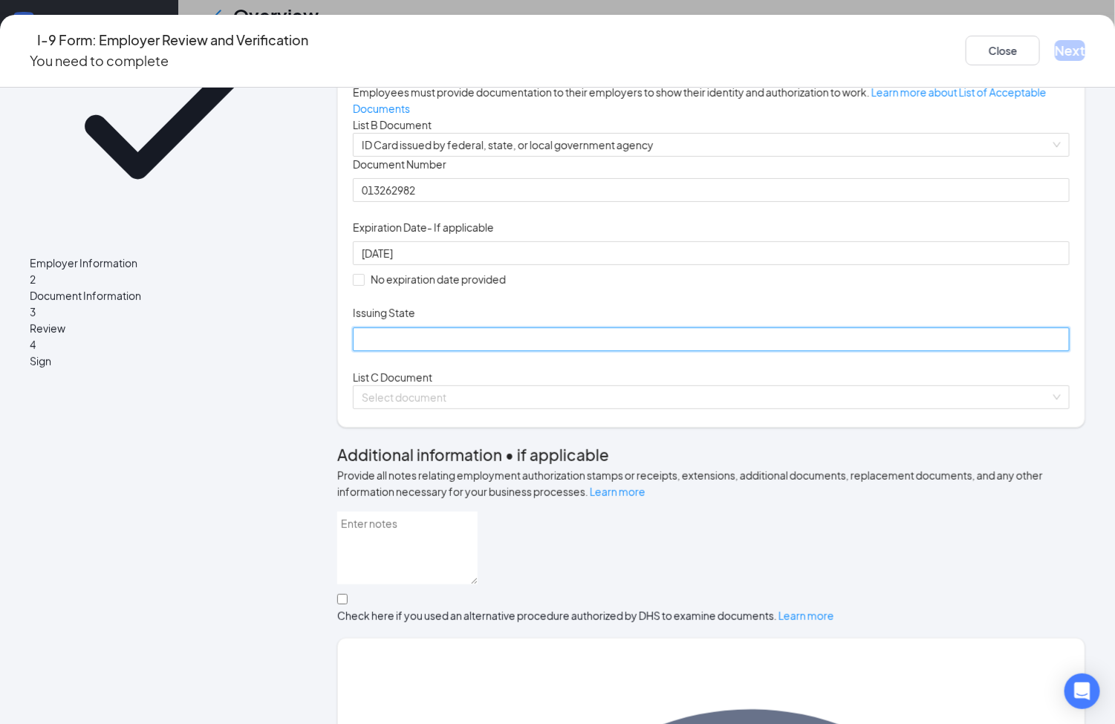
click at [479, 351] on input "Issuing State" at bounding box center [711, 339] width 717 height 24
type input "[US_STATE]"
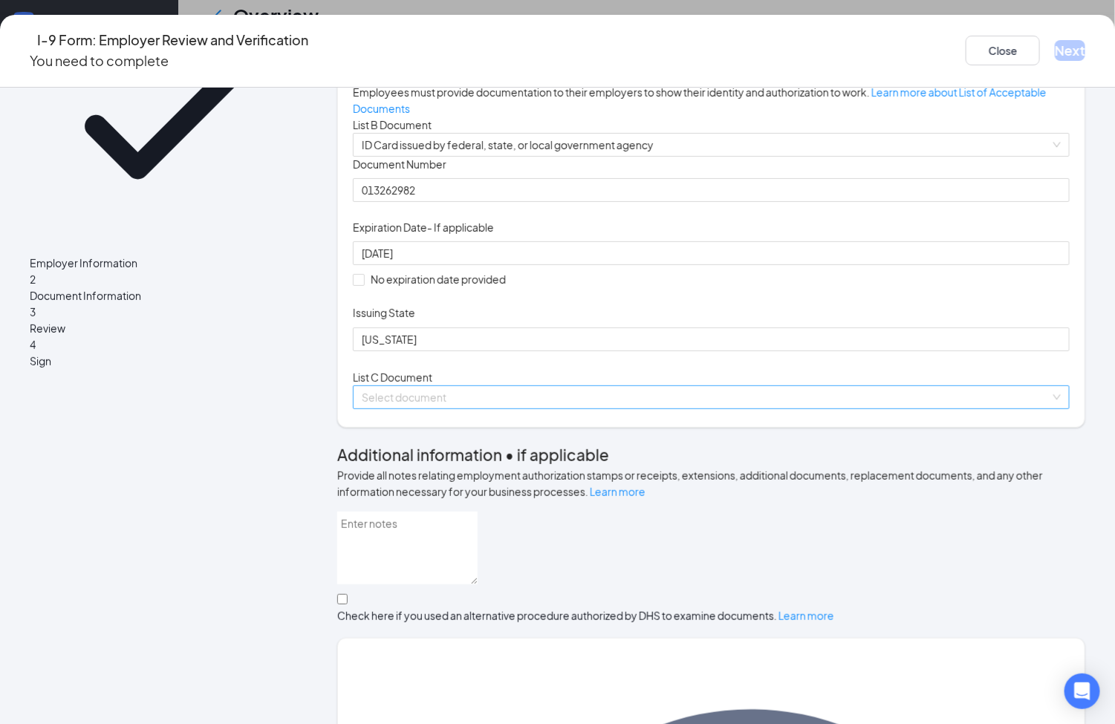
click at [546, 408] on input "search" at bounding box center [706, 397] width 688 height 22
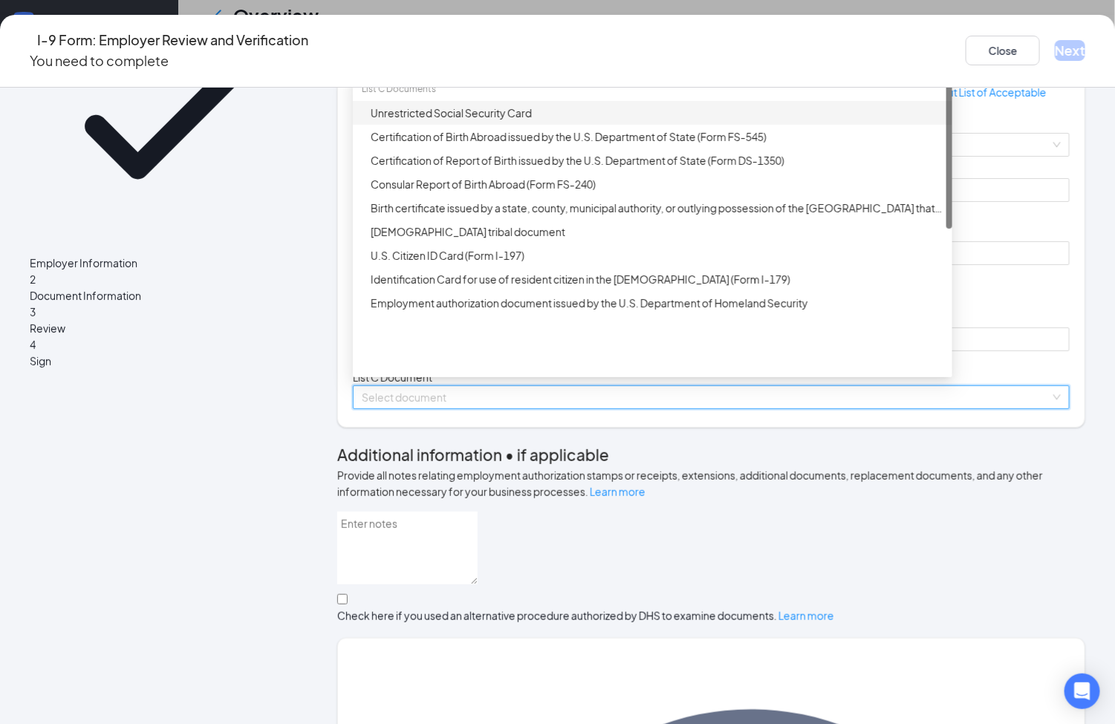
click at [512, 121] on div "Unrestricted Social Security Card" at bounding box center [657, 113] width 573 height 16
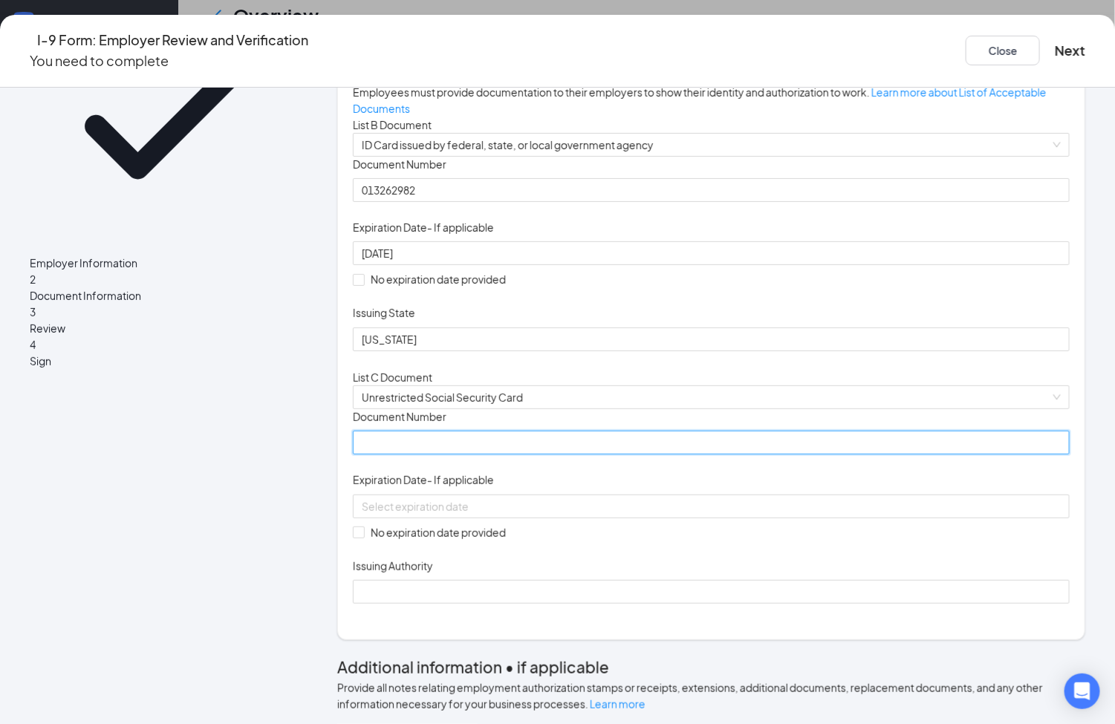
click at [539, 454] on input "Document Number" at bounding box center [711, 443] width 717 height 24
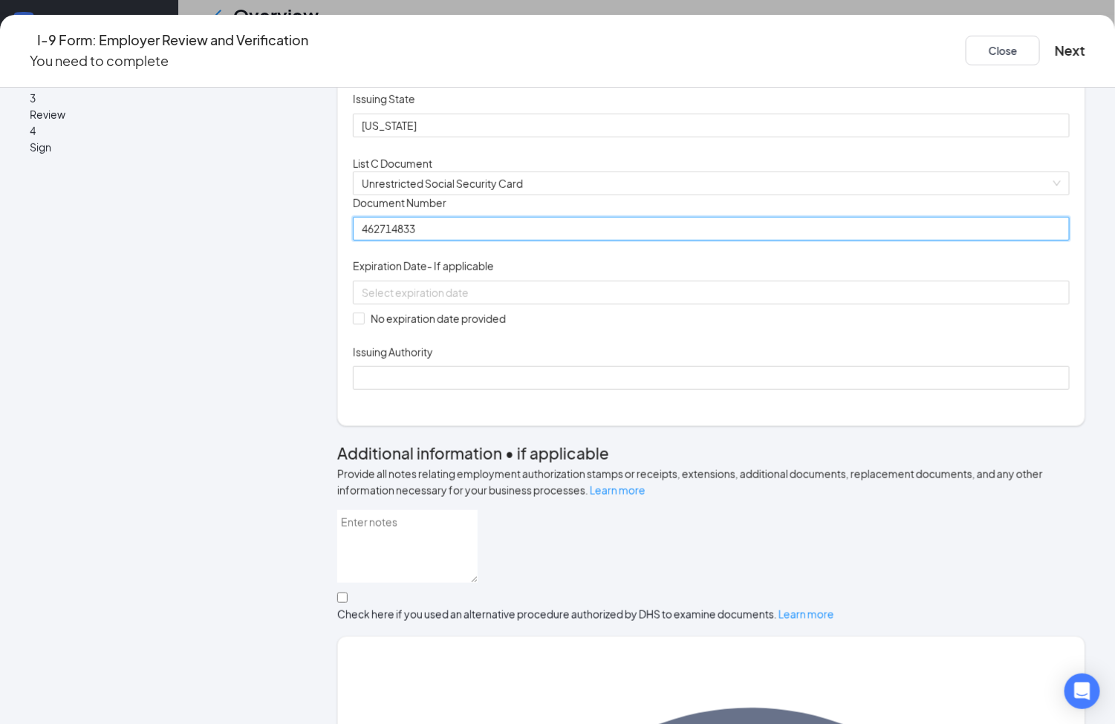
scroll to position [334, 0]
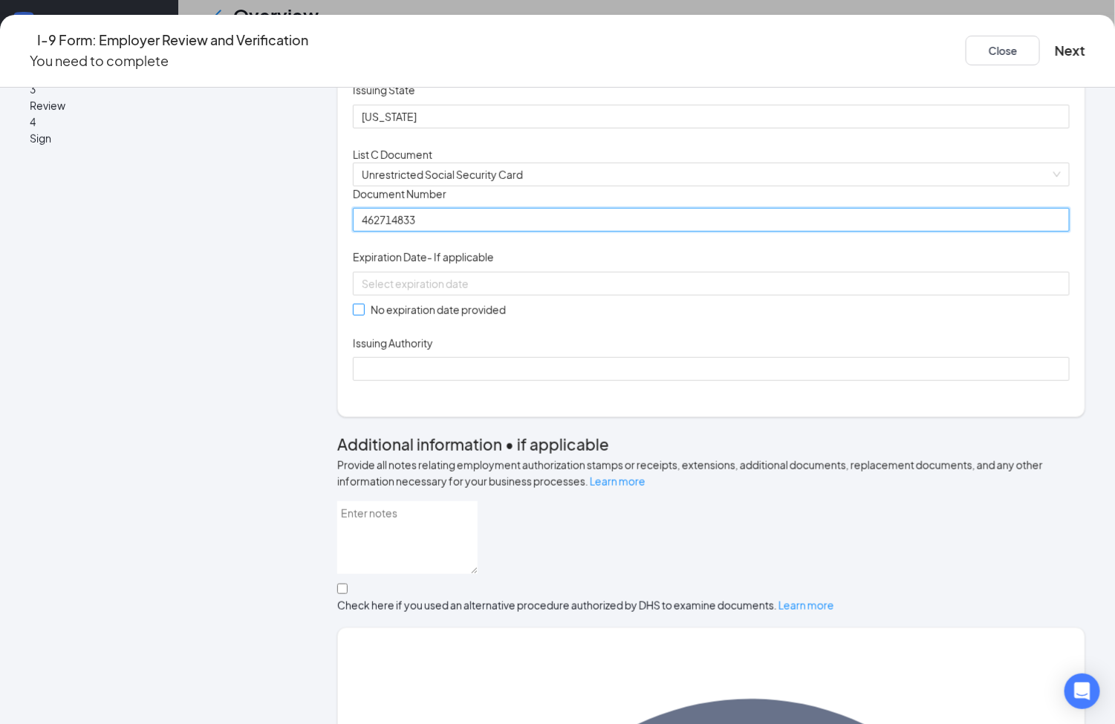
type input "462714833"
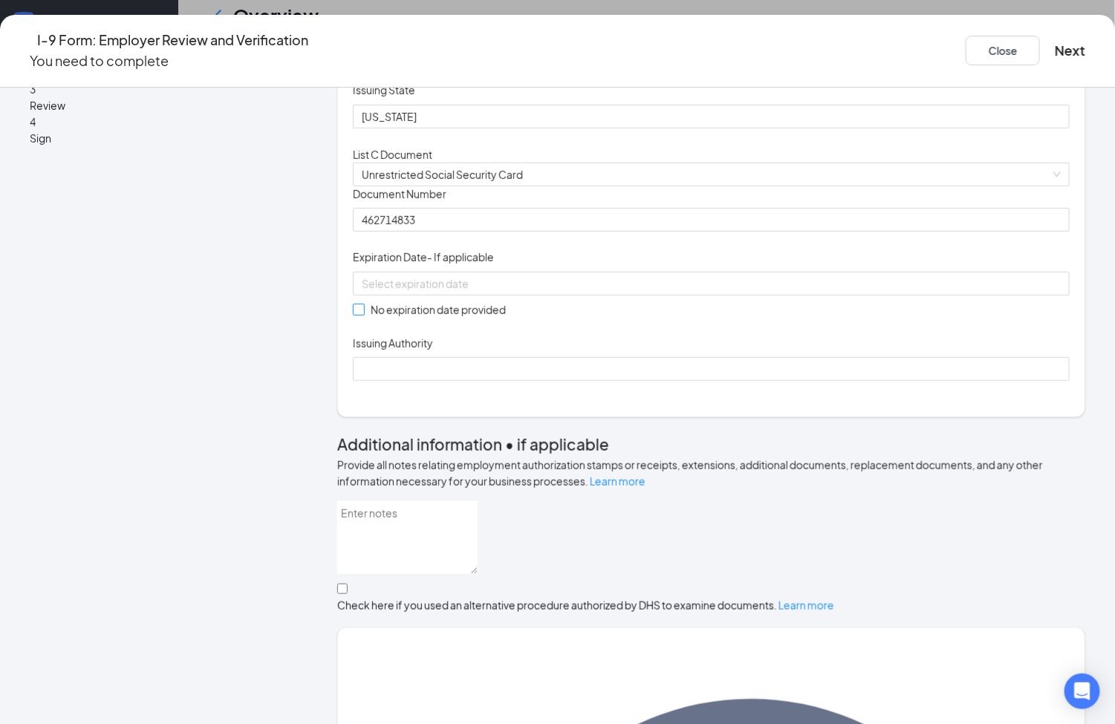
click at [365, 316] on span at bounding box center [359, 310] width 12 height 12
click at [363, 314] on input "No expiration date provided" at bounding box center [358, 309] width 10 height 10
checkbox input "true"
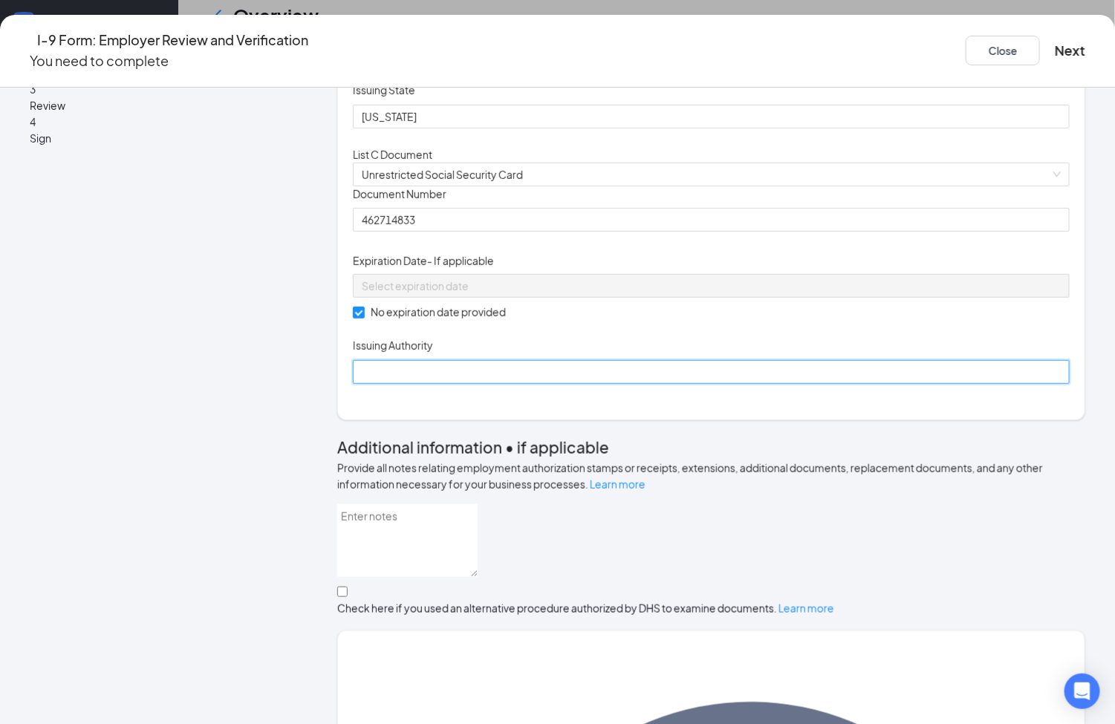
click at [466, 384] on input "Issuing Authority" at bounding box center [711, 372] width 717 height 24
type input "SSA"
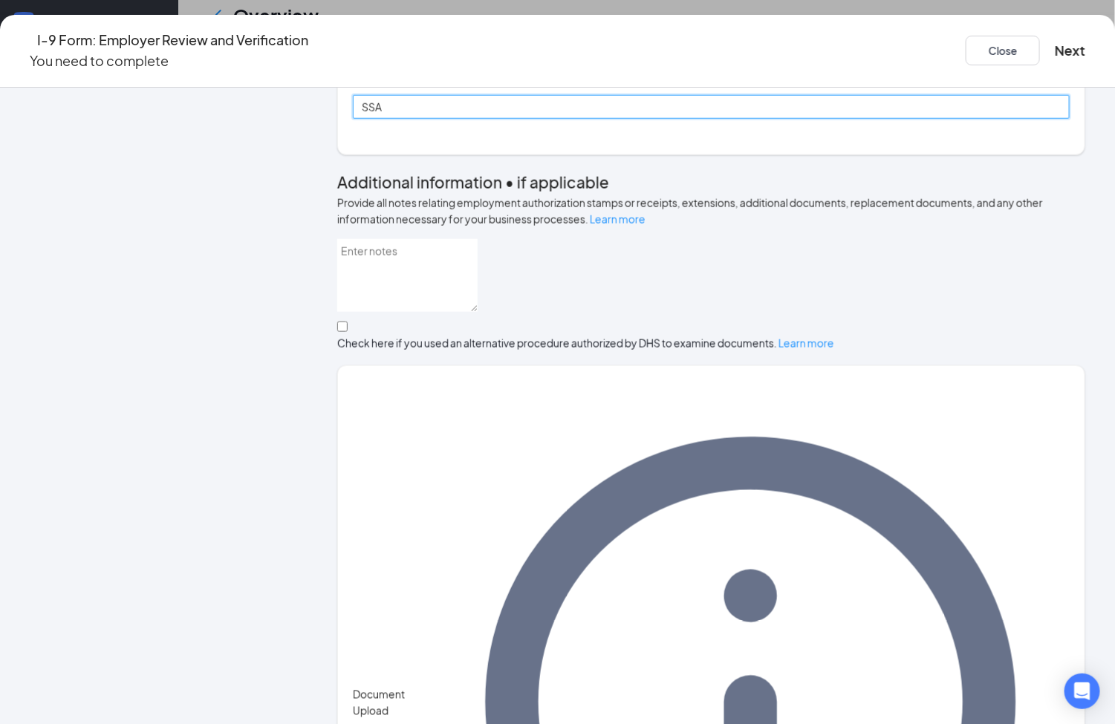
scroll to position [446, 0]
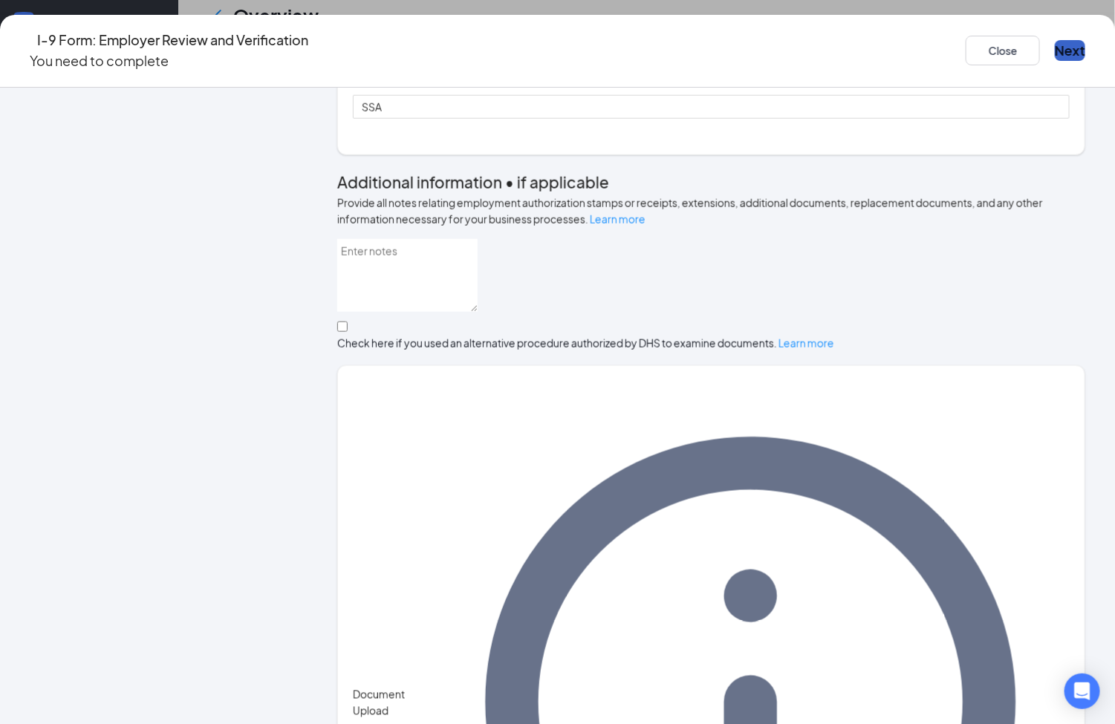
click at [1054, 42] on button "Next" at bounding box center [1069, 50] width 30 height 21
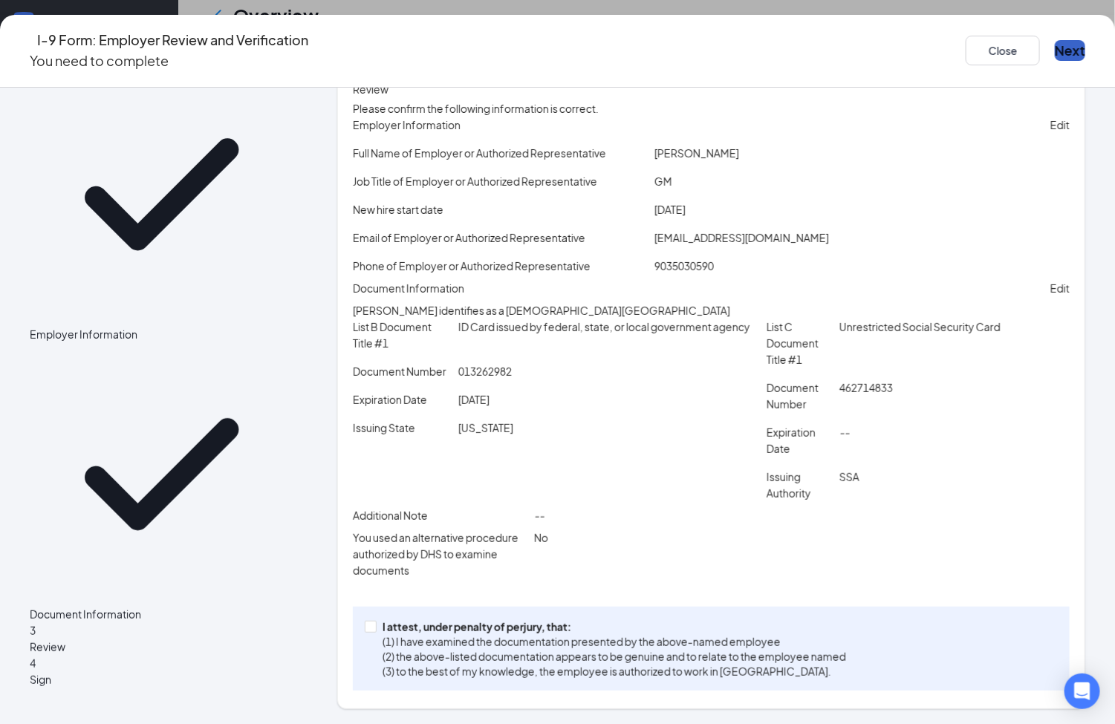
scroll to position [174, 0]
click at [375, 626] on input "I attest, under penalty of [PERSON_NAME], that: (1) I have examined the documen…" at bounding box center [370, 626] width 10 height 10
checkbox input "true"
click at [1054, 45] on button "Next" at bounding box center [1069, 50] width 30 height 21
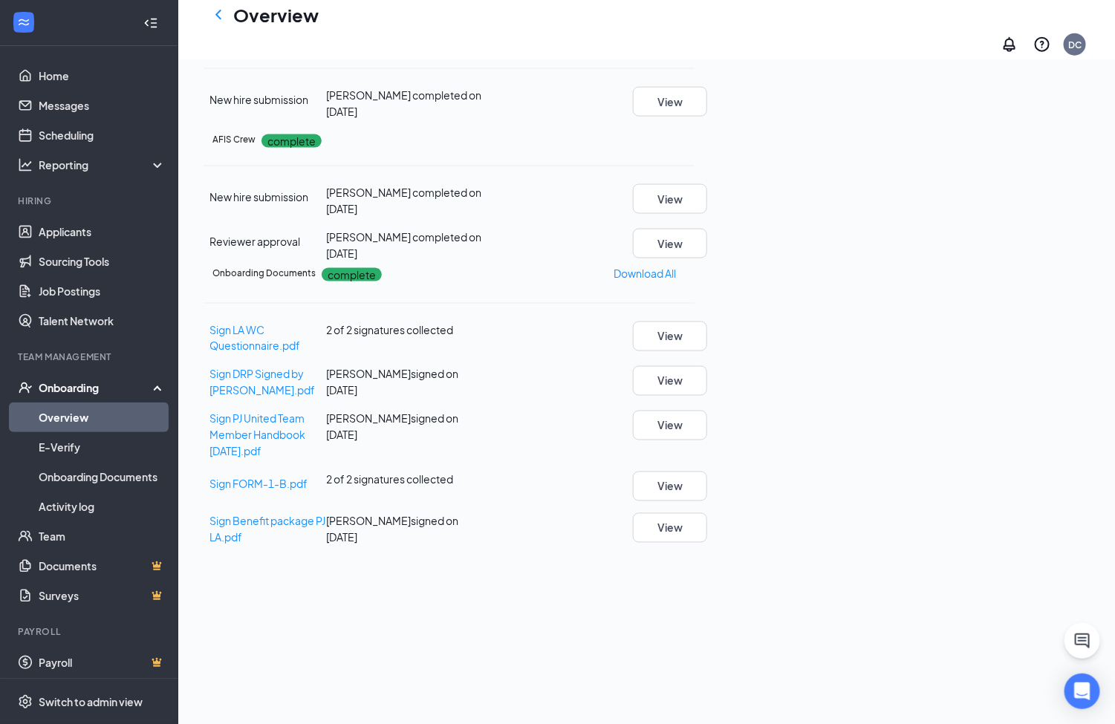
scroll to position [7, 0]
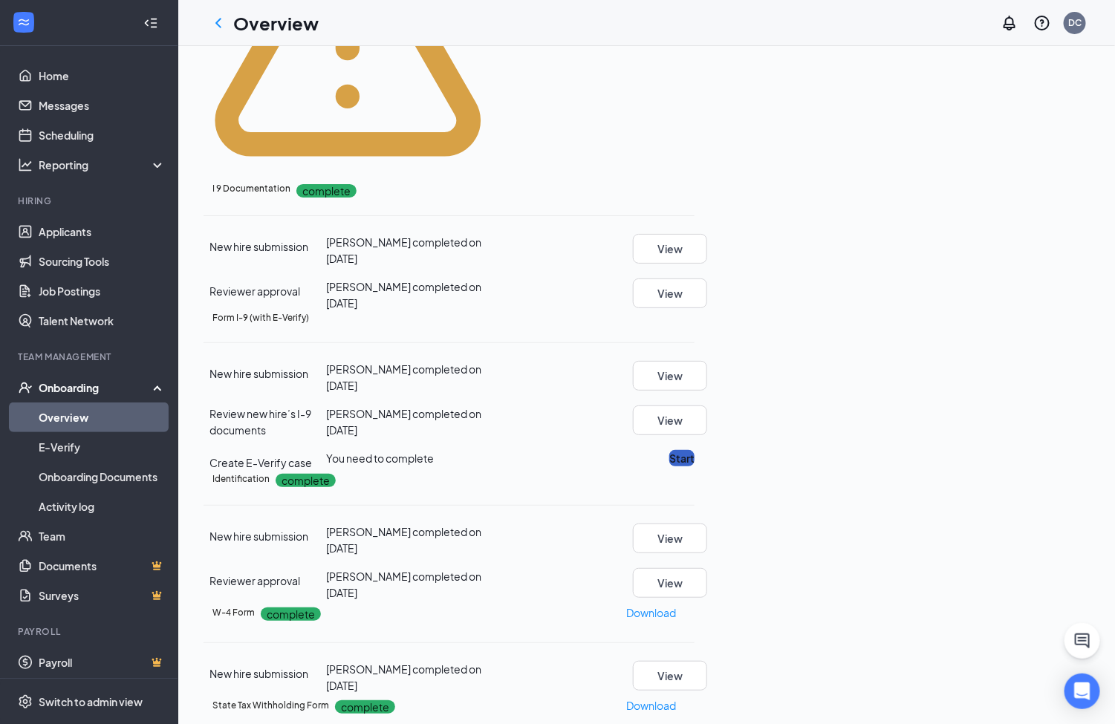
click at [694, 450] on button "Start" at bounding box center [681, 458] width 25 height 16
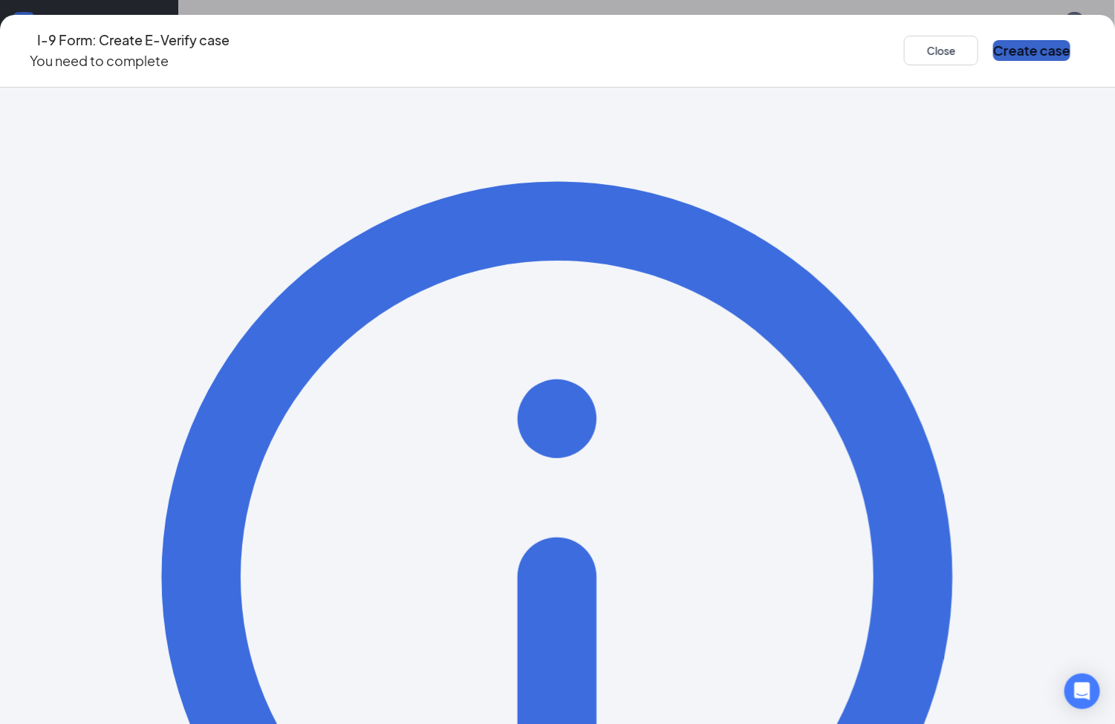
click at [993, 49] on button "Create case" at bounding box center [1031, 50] width 77 height 21
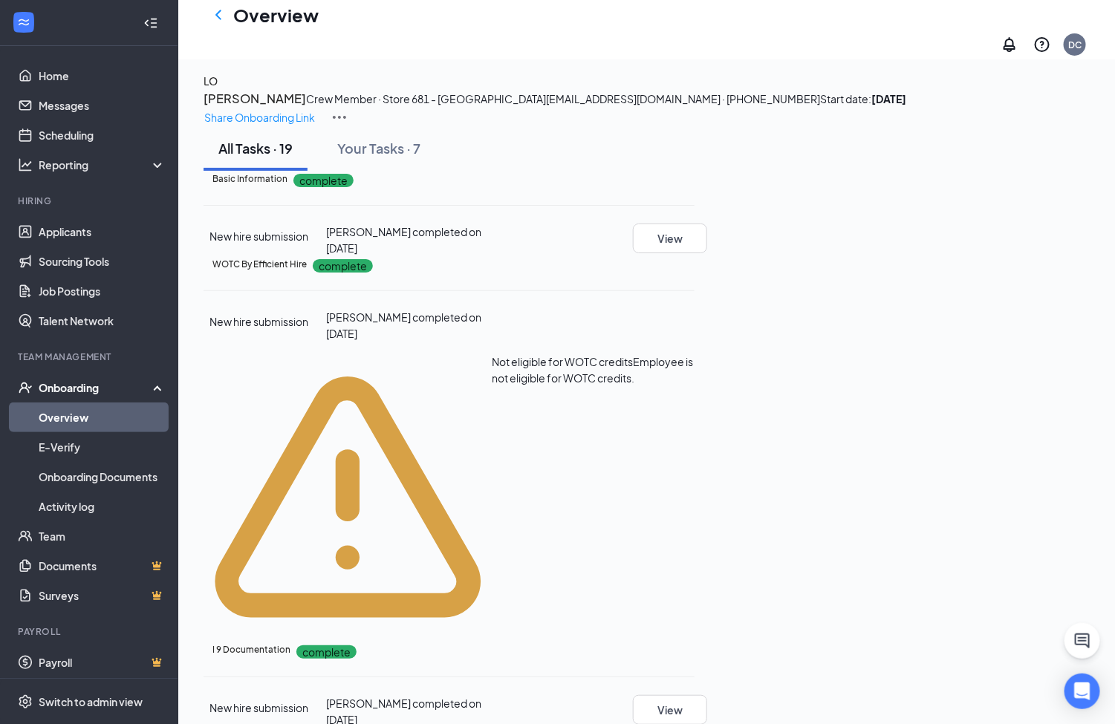
scroll to position [0, 0]
